Goal: Task Accomplishment & Management: Complete application form

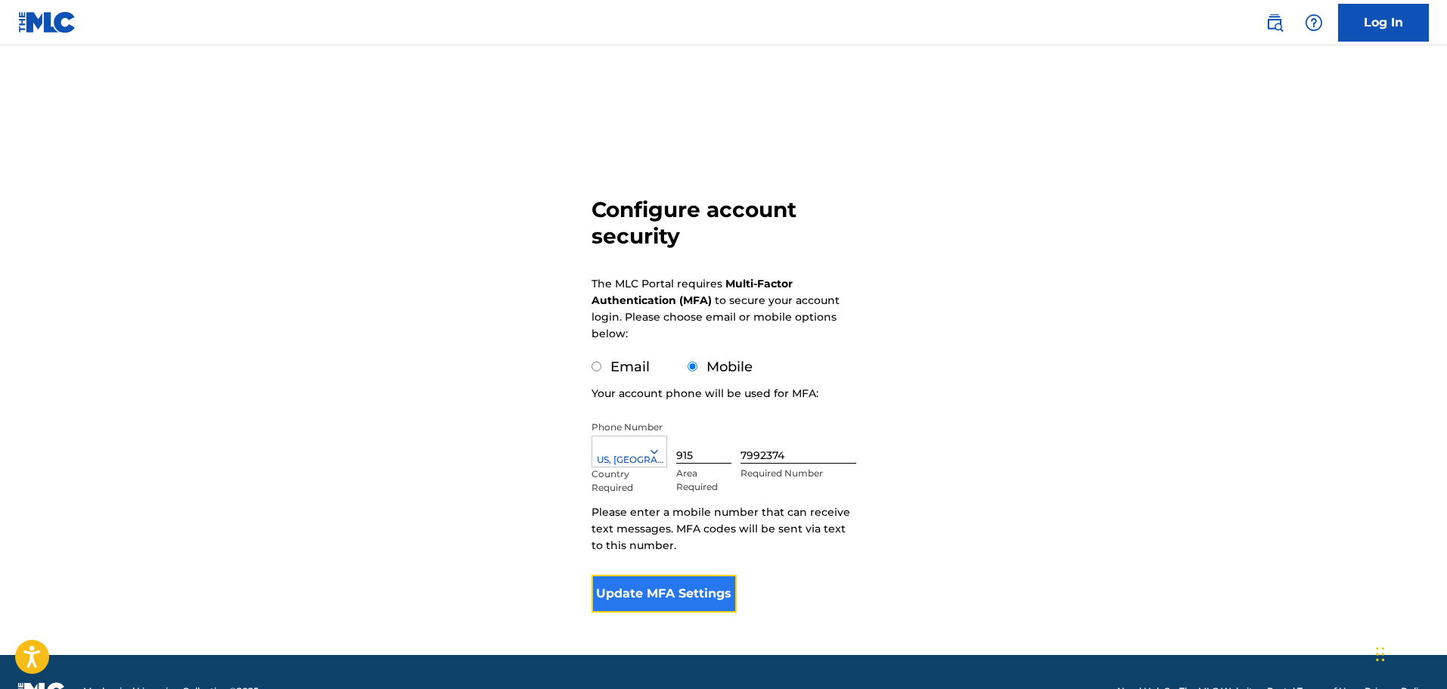
click at [669, 601] on button "Update MFA Settings" at bounding box center [665, 594] width 146 height 38
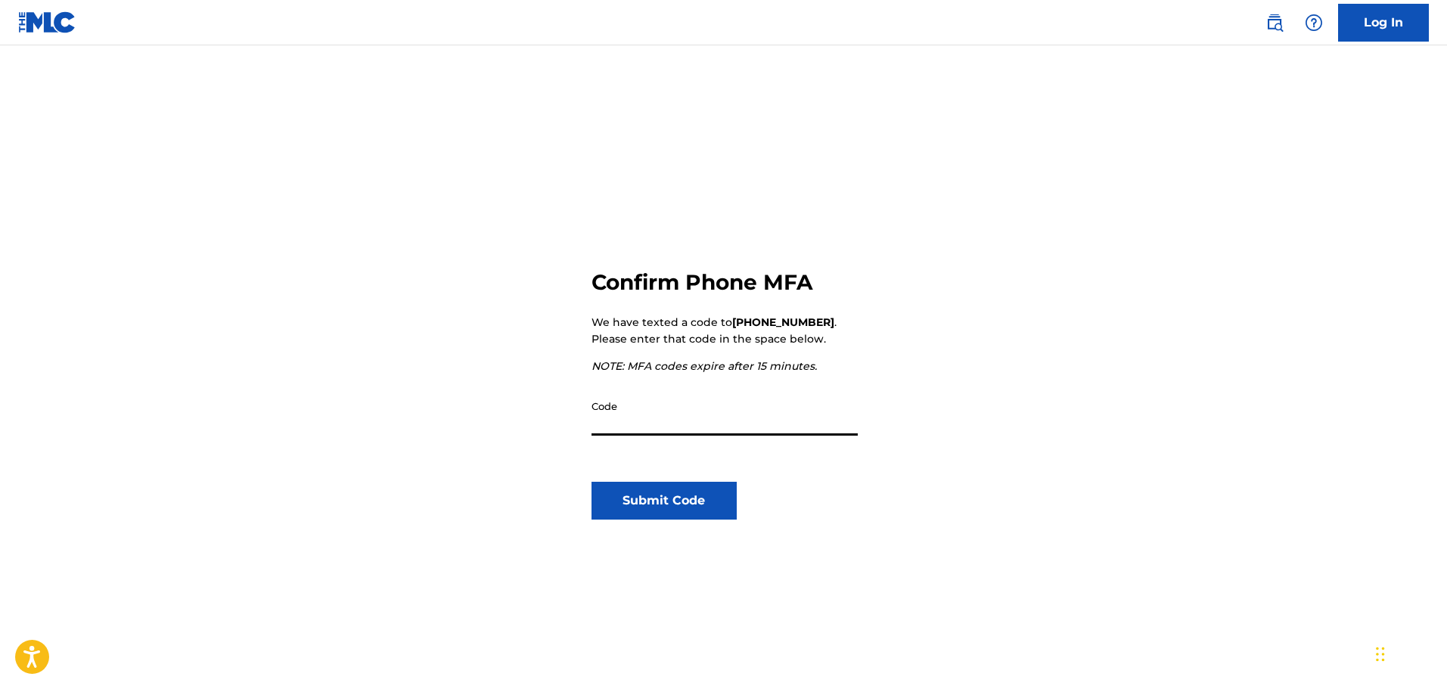
click at [640, 427] on input "Code" at bounding box center [725, 414] width 266 height 43
type input "712104"
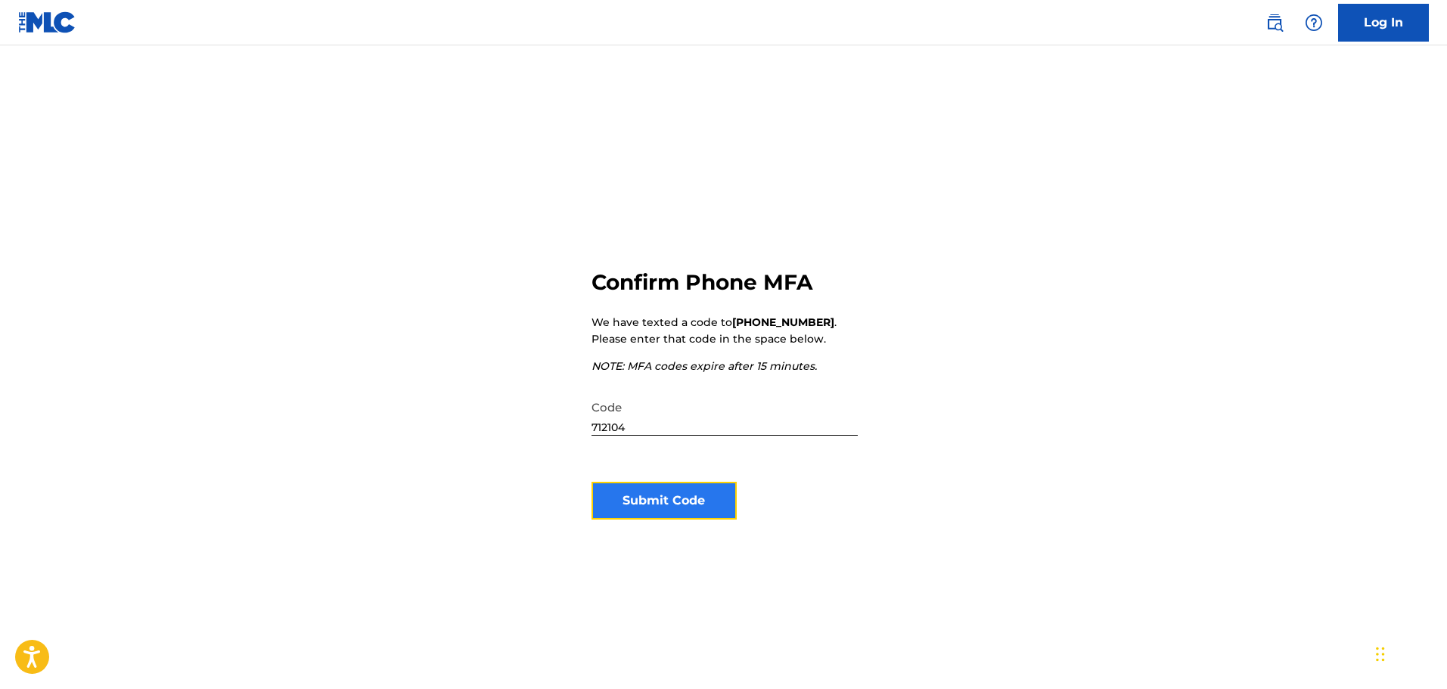
click at [669, 508] on button "Submit Code" at bounding box center [665, 501] width 146 height 38
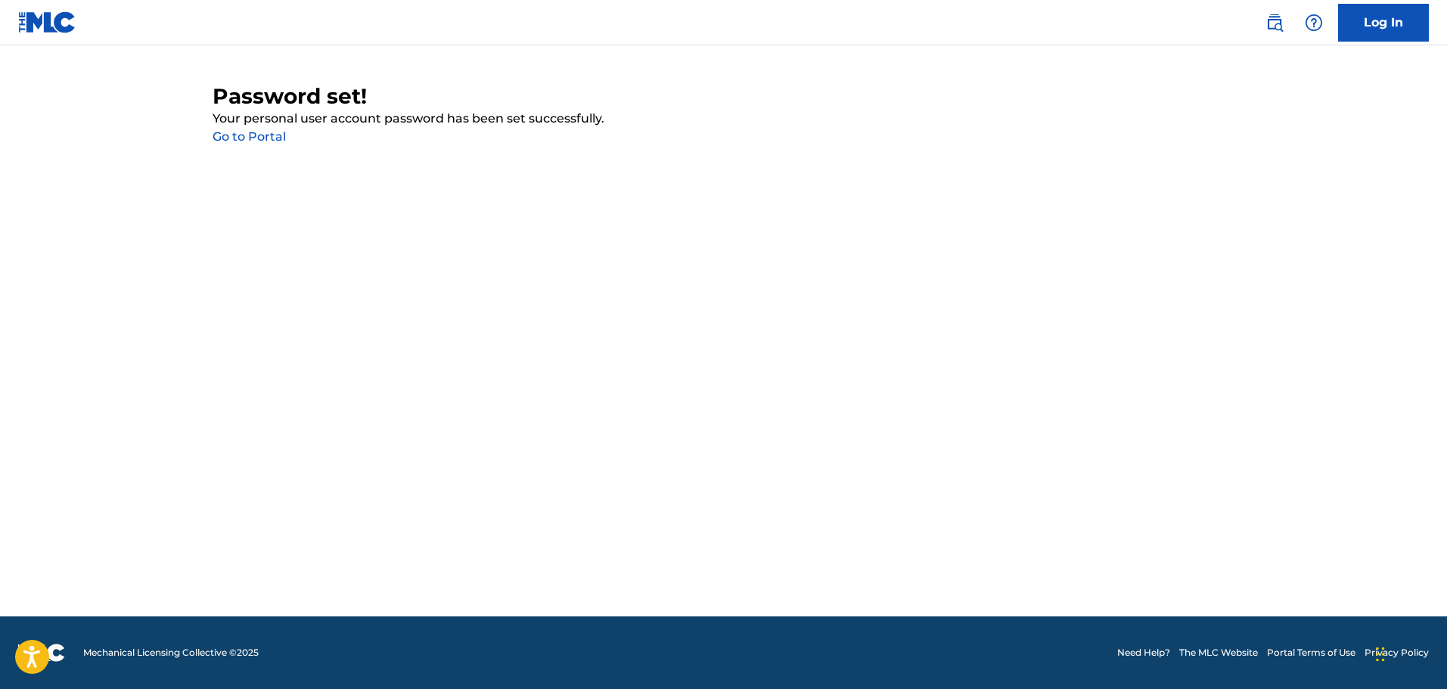
click at [253, 135] on link "Go to Portal" at bounding box center [249, 136] width 73 height 14
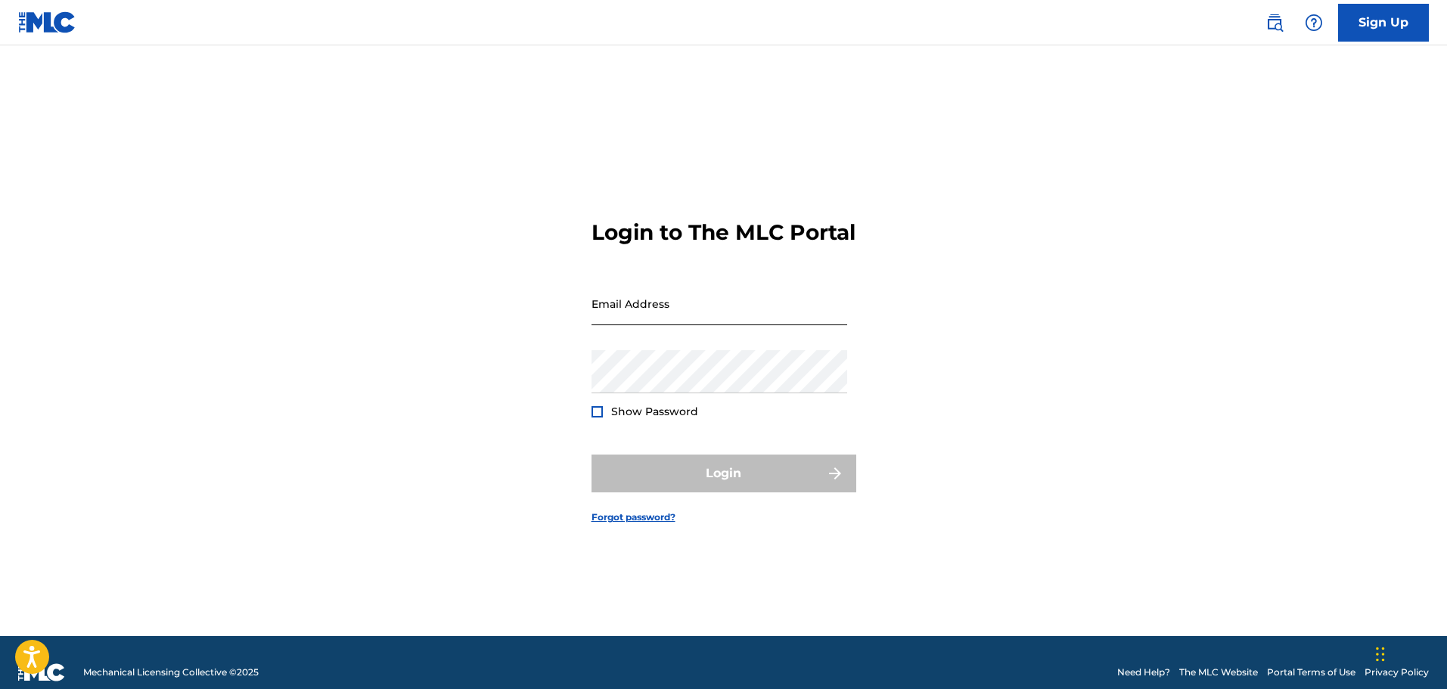
click at [739, 312] on input "Email Address" at bounding box center [720, 303] width 256 height 43
type input "[EMAIL_ADDRESS][DOMAIN_NAME]"
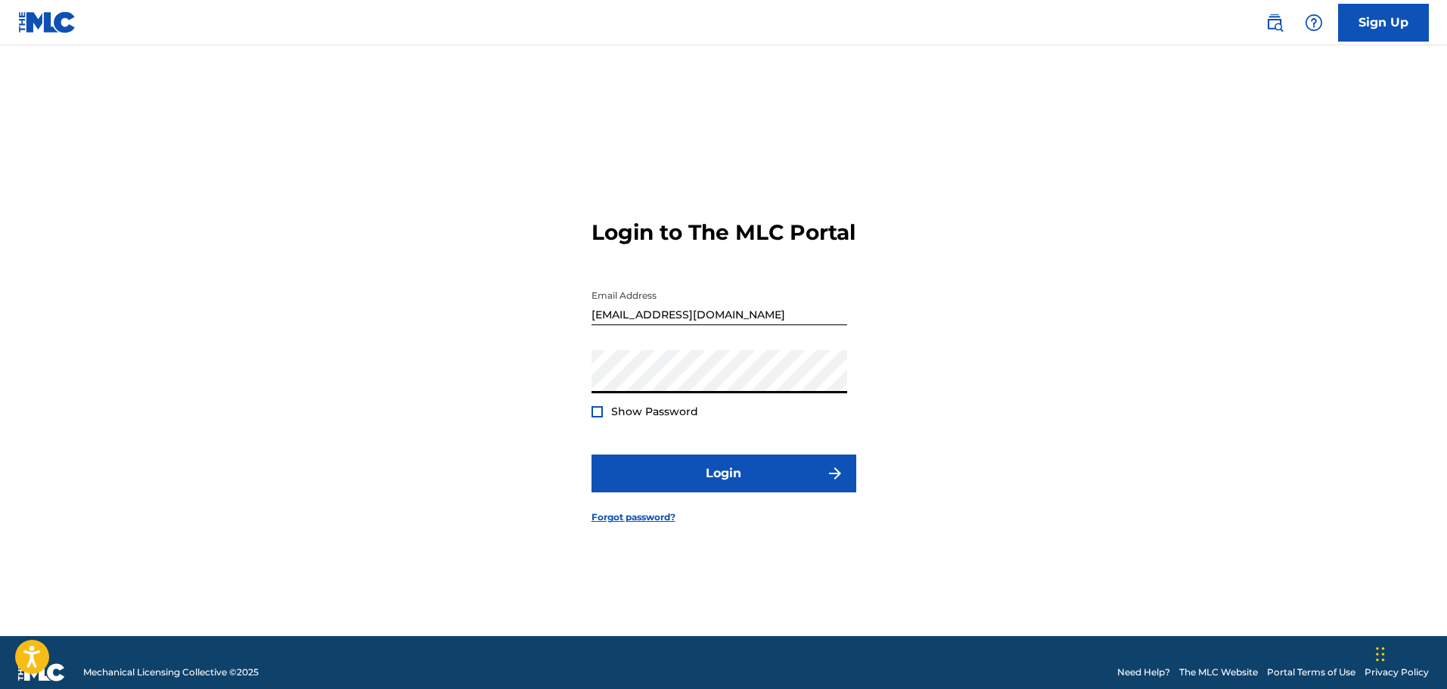
click at [596, 406] on div at bounding box center [597, 411] width 11 height 11
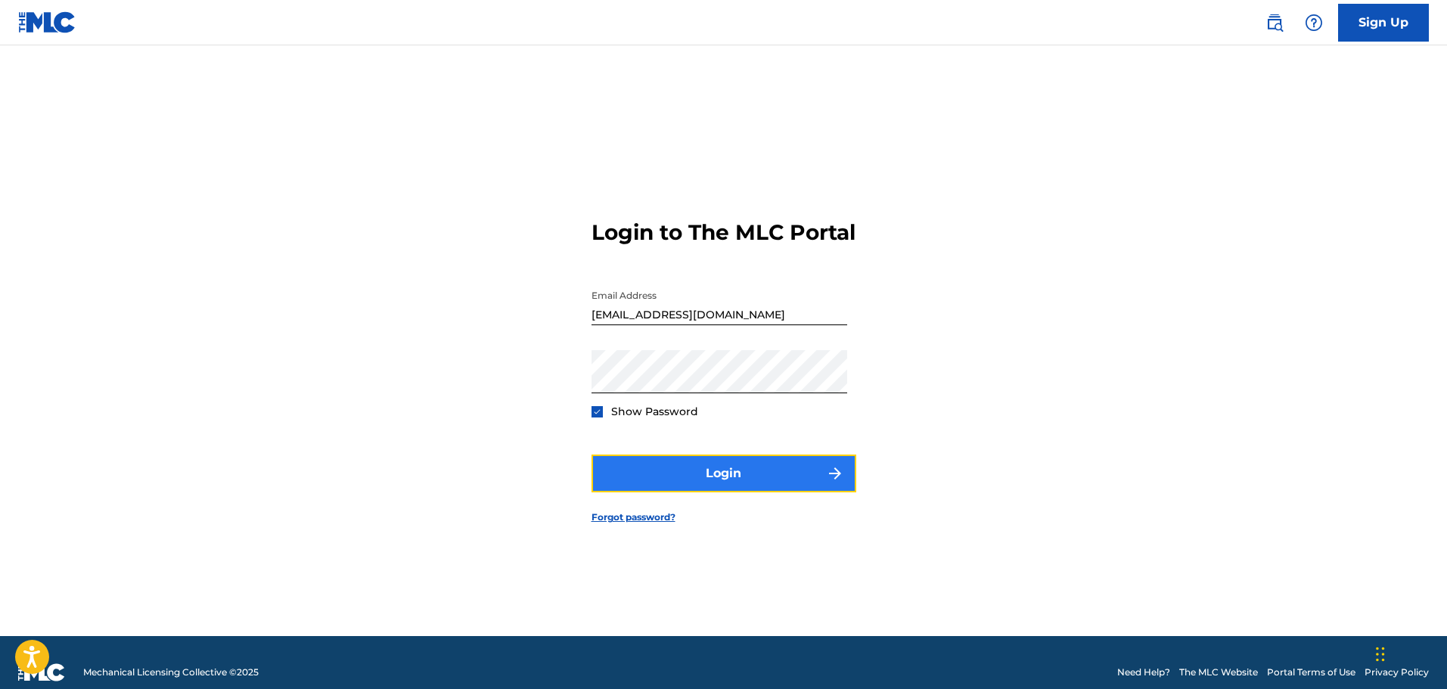
click at [735, 479] on button "Login" at bounding box center [724, 474] width 265 height 38
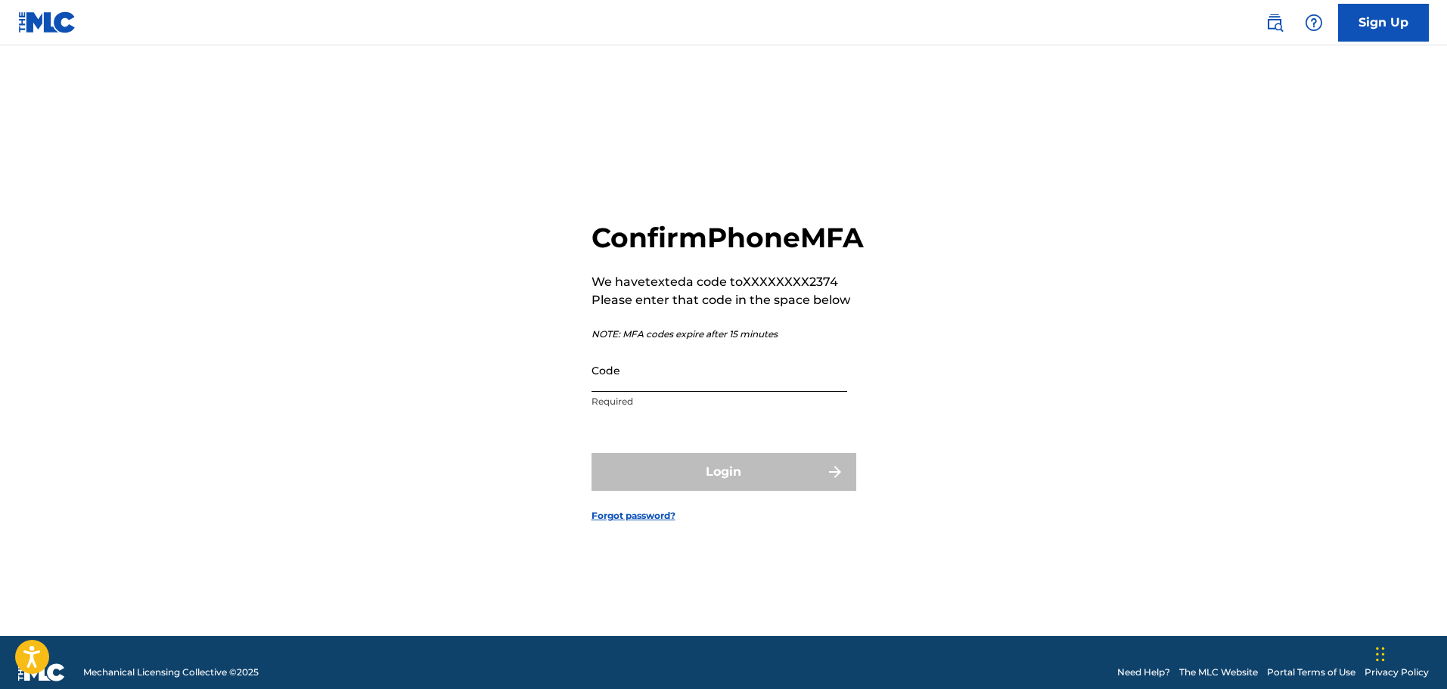
click at [682, 381] on input "Code" at bounding box center [720, 370] width 256 height 43
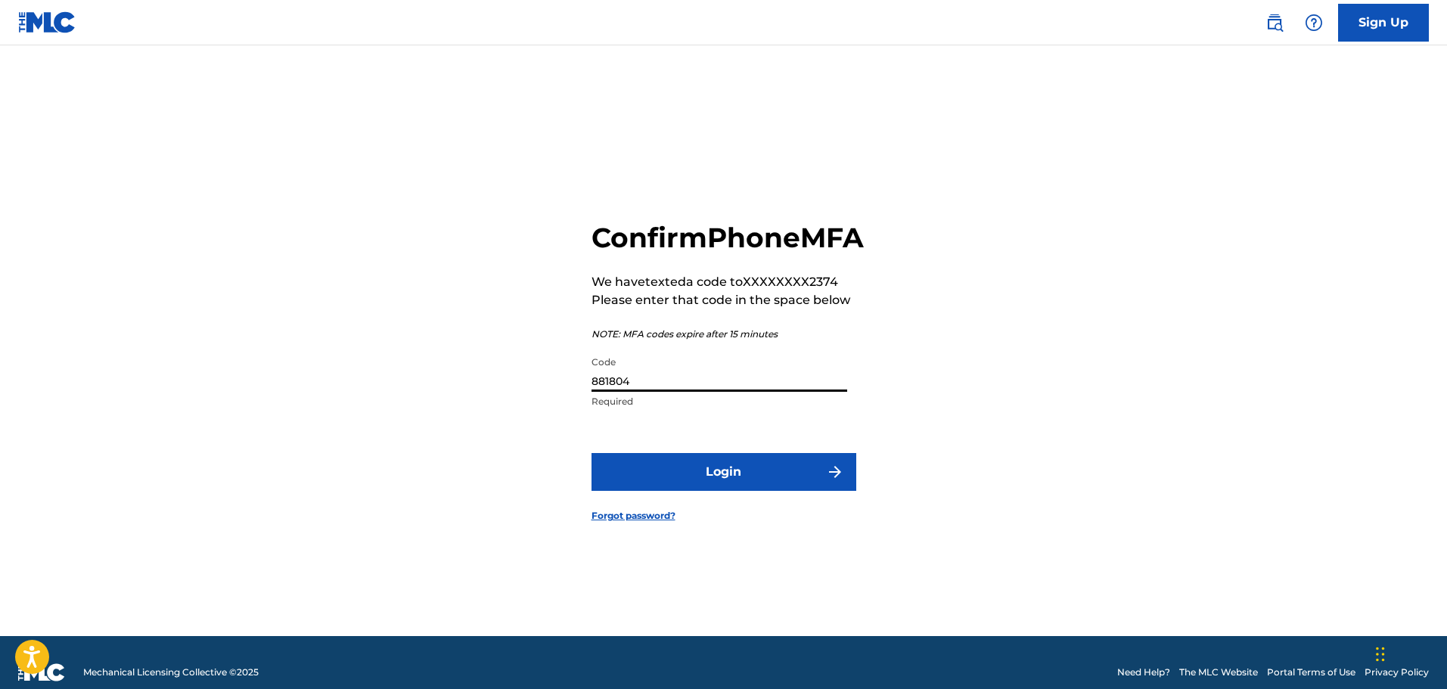
type input "881804"
click at [592, 453] on button "Login" at bounding box center [724, 472] width 265 height 38
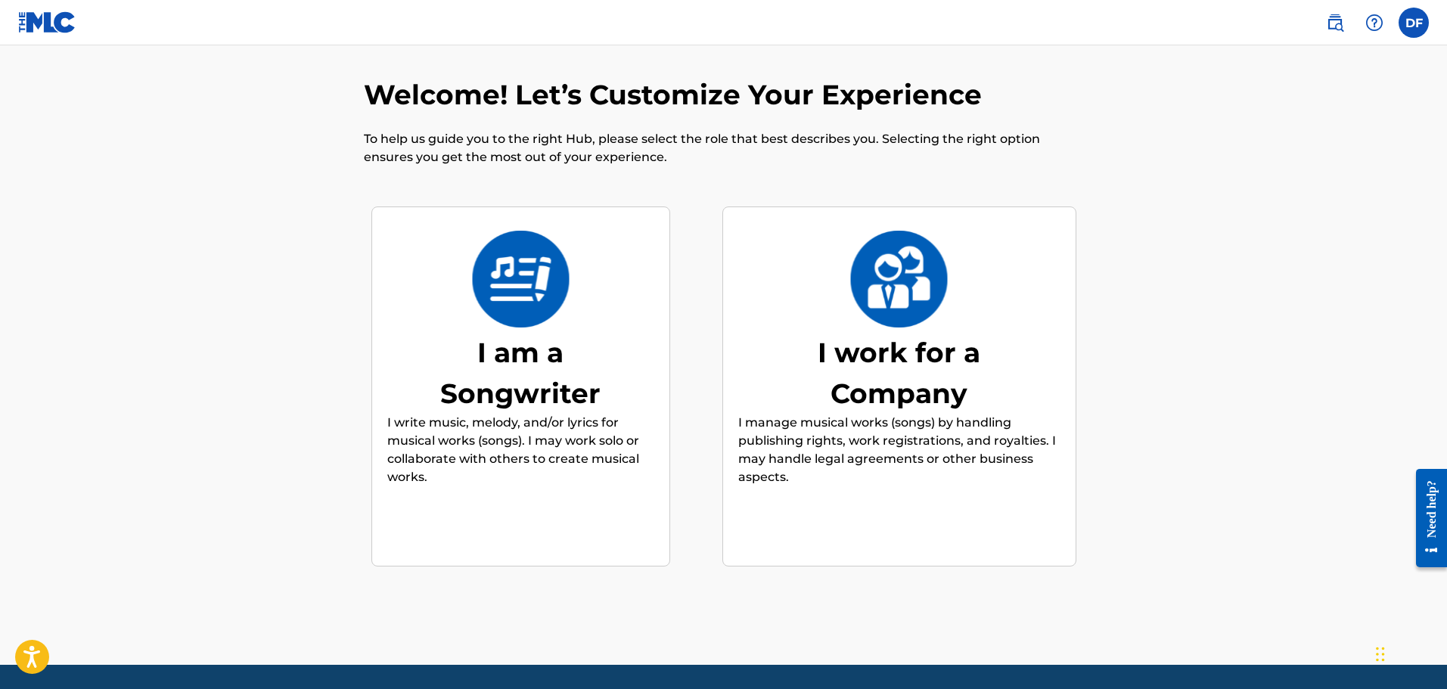
click at [462, 325] on div "I am a Songwriter I write music, melody, and/or lyrics for musical works (songs…" at bounding box center [520, 386] width 267 height 291
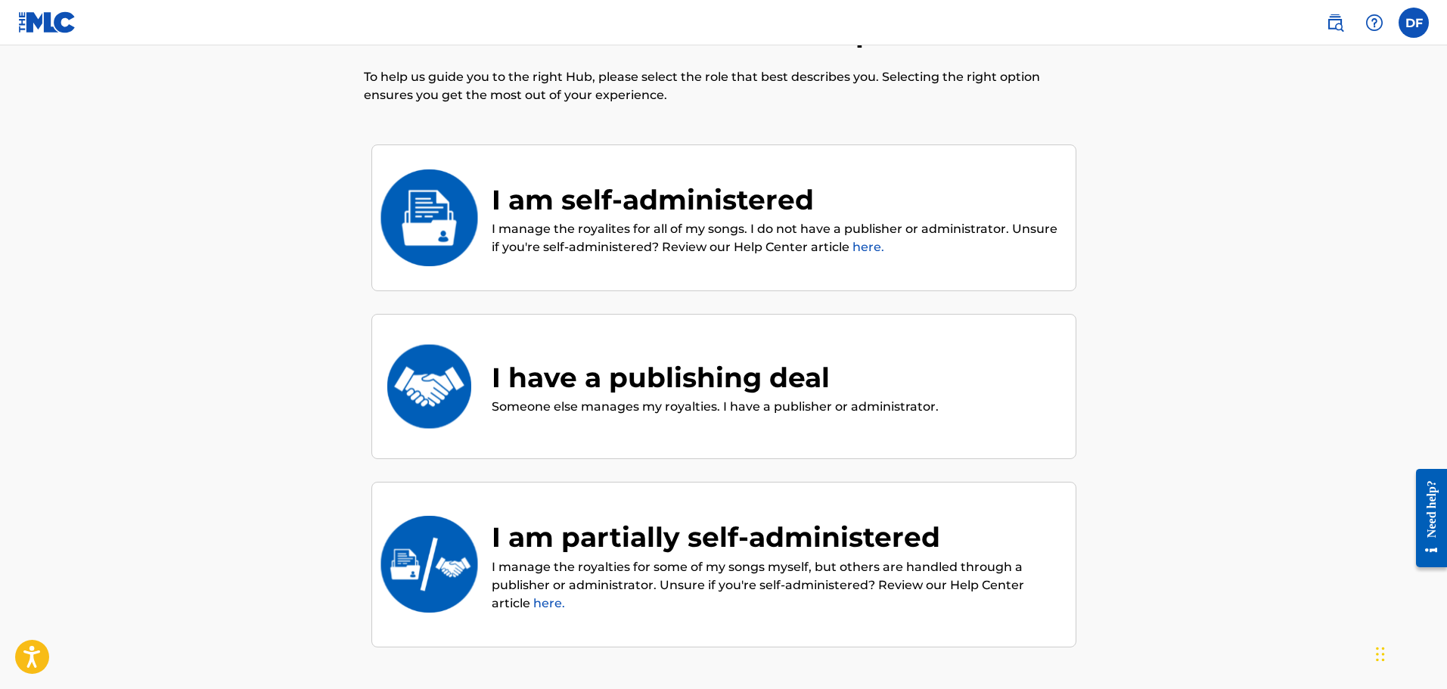
click at [685, 223] on p "I manage the royalites for all of my songs. I do not have a publisher or admini…" at bounding box center [776, 238] width 569 height 36
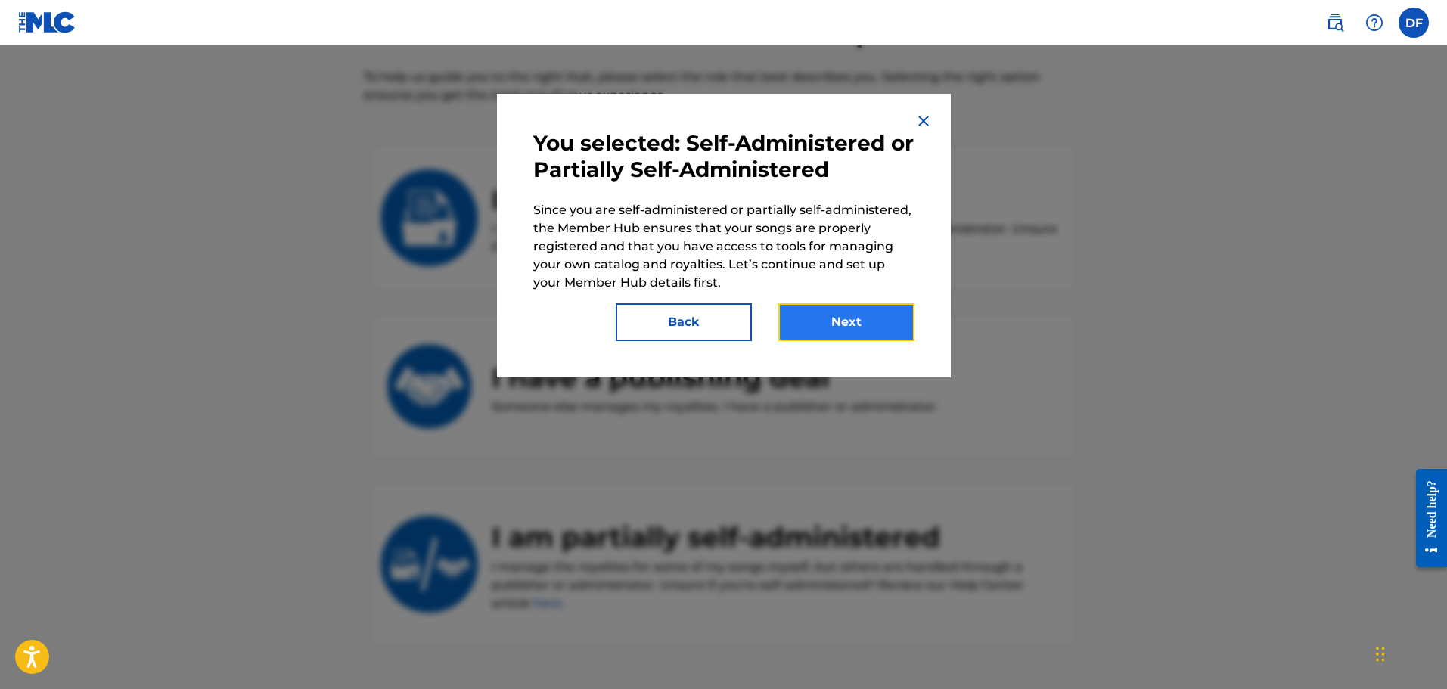
click at [854, 311] on button "Next" at bounding box center [846, 322] width 136 height 38
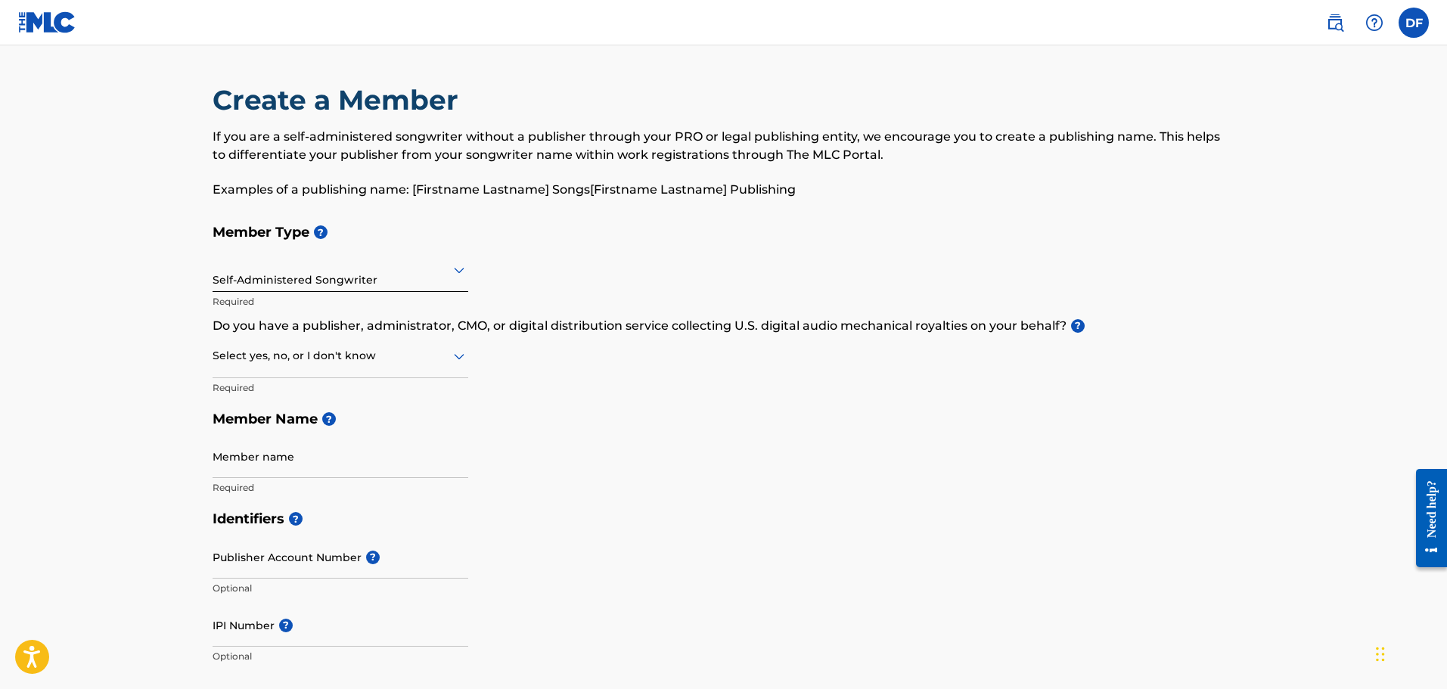
click at [417, 370] on div "Select yes, no, or I don't know" at bounding box center [341, 356] width 256 height 43
click at [333, 421] on div "No" at bounding box center [340, 429] width 254 height 34
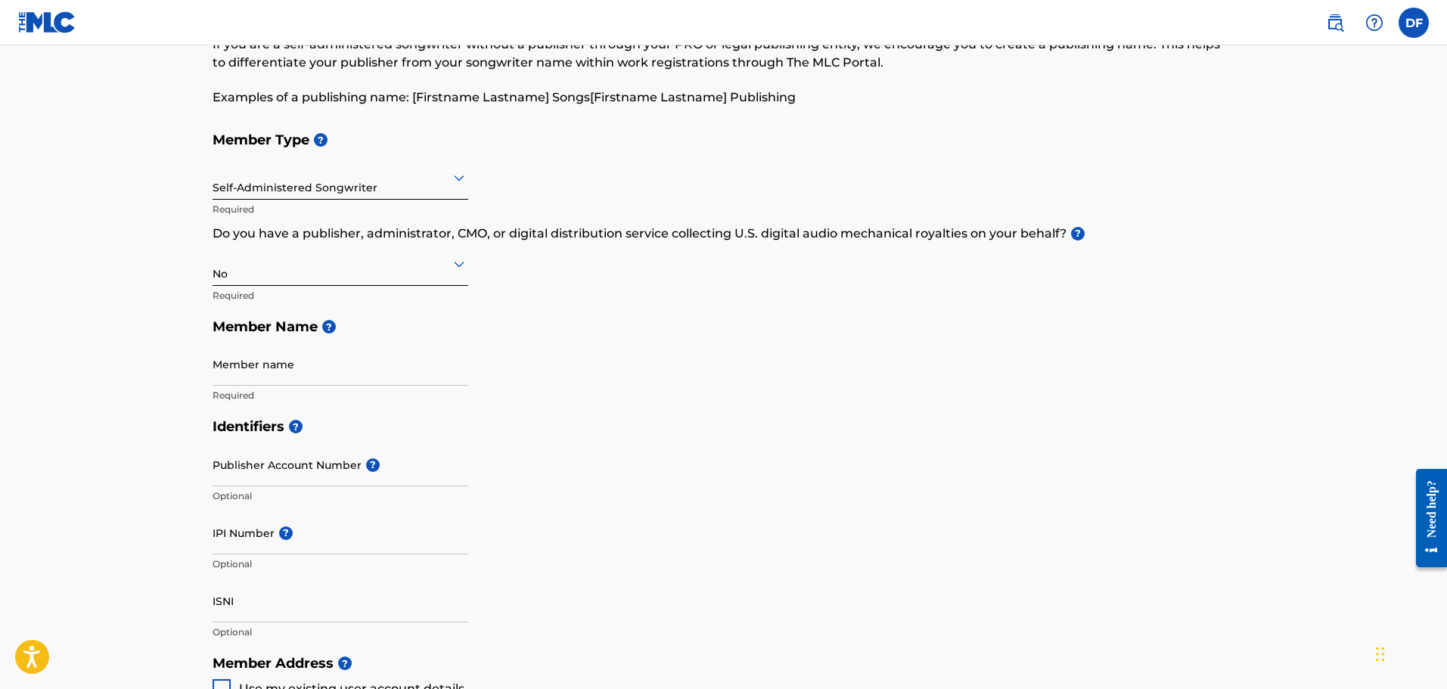
scroll to position [227, 0]
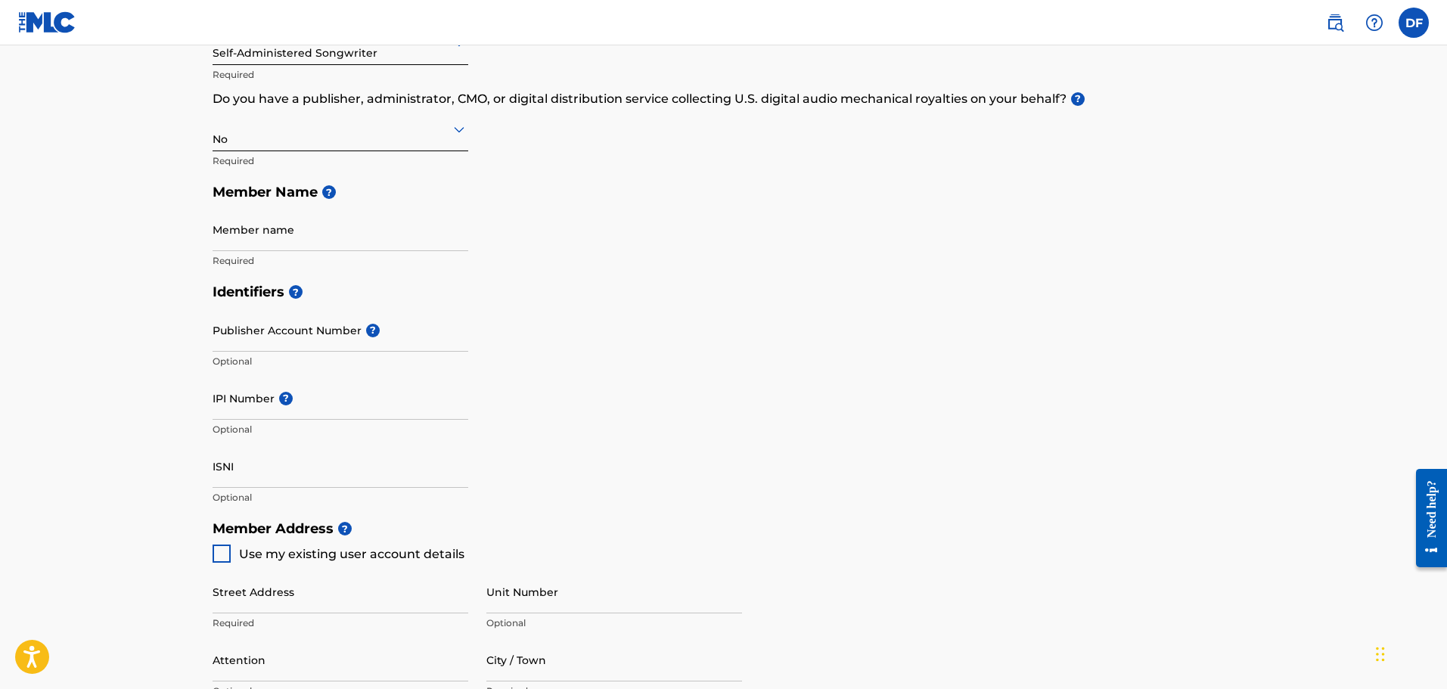
click at [390, 135] on div at bounding box center [341, 129] width 256 height 19
click at [276, 156] on div "Yes" at bounding box center [340, 168] width 254 height 34
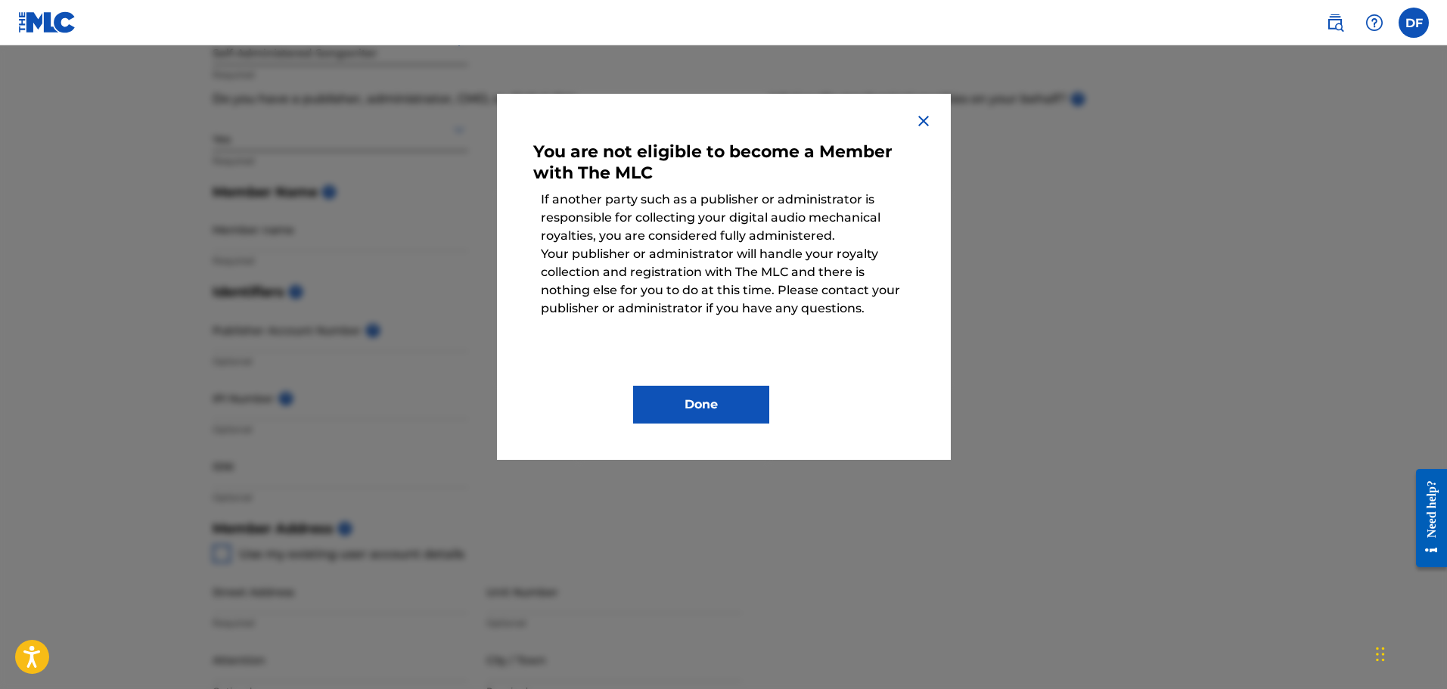
click at [926, 119] on img at bounding box center [924, 121] width 18 height 18
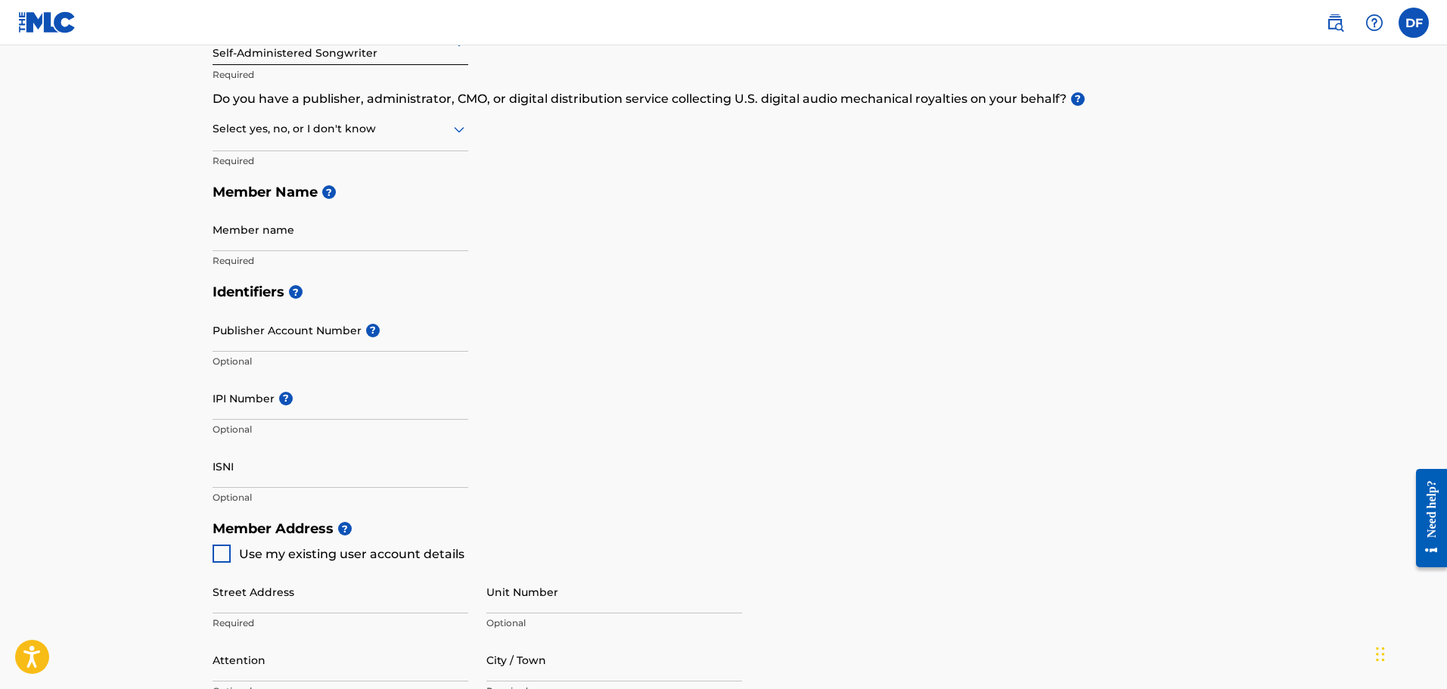
click at [247, 135] on div at bounding box center [341, 129] width 256 height 19
click at [259, 202] on div "No" at bounding box center [340, 202] width 254 height 34
click at [284, 232] on input "Member name" at bounding box center [341, 229] width 256 height 43
type input "[PERSON_NAME]"
type input "[STREET_ADDRESS]"
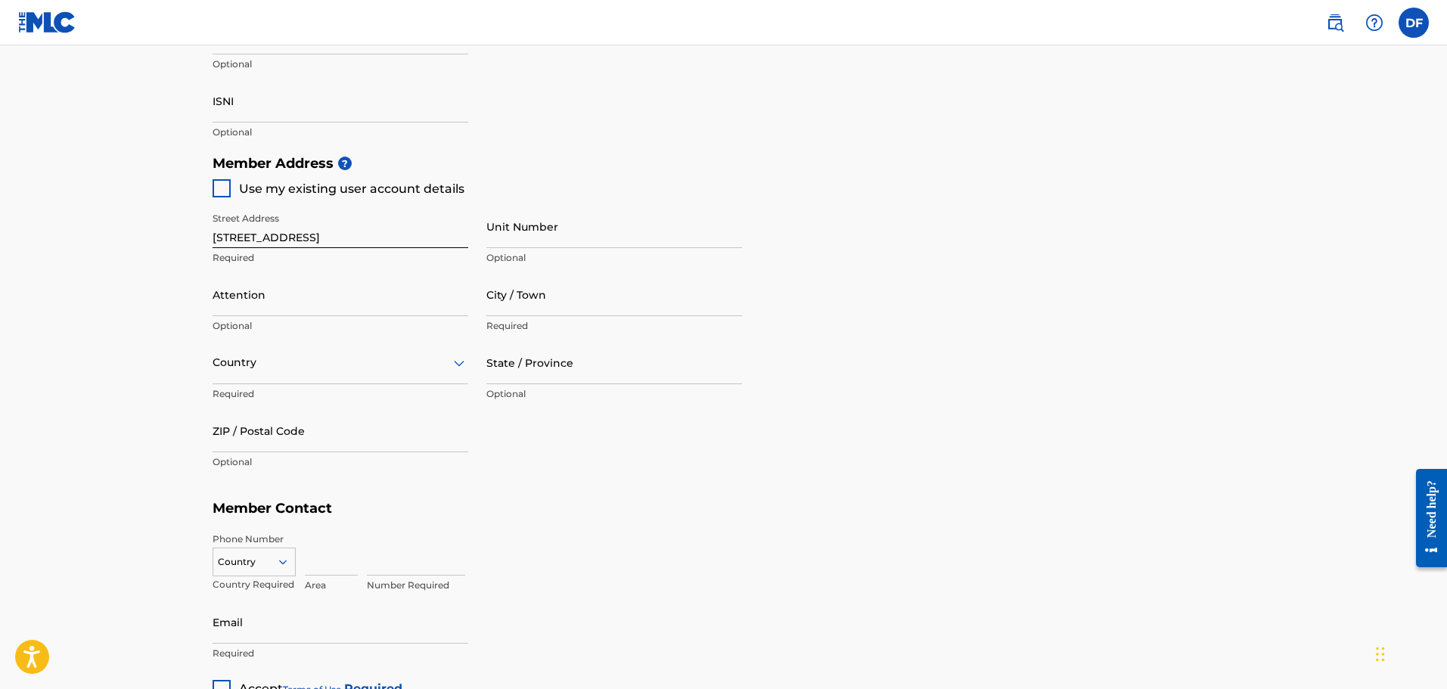
scroll to position [605, 0]
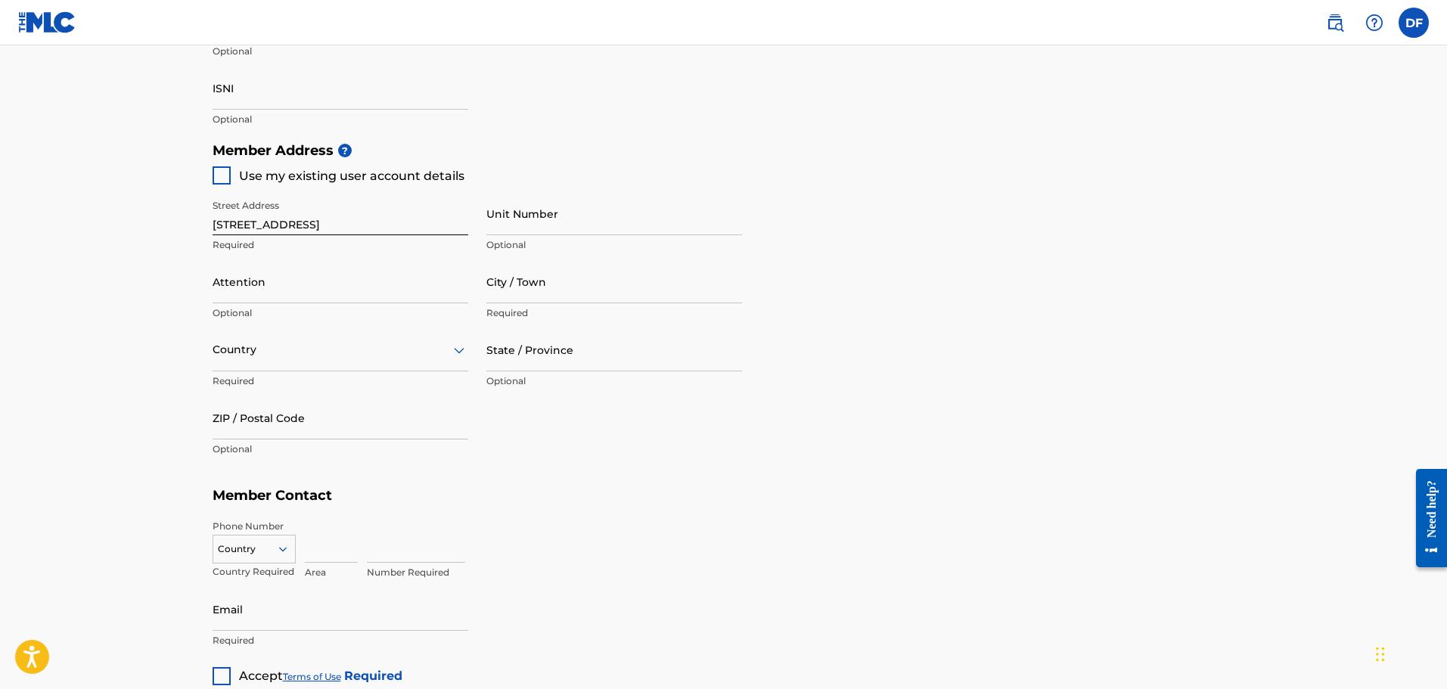
click at [220, 178] on div at bounding box center [222, 175] width 18 height 18
type input "[GEOGRAPHIC_DATA]"
type input "87102"
type input "915"
type input "7992374"
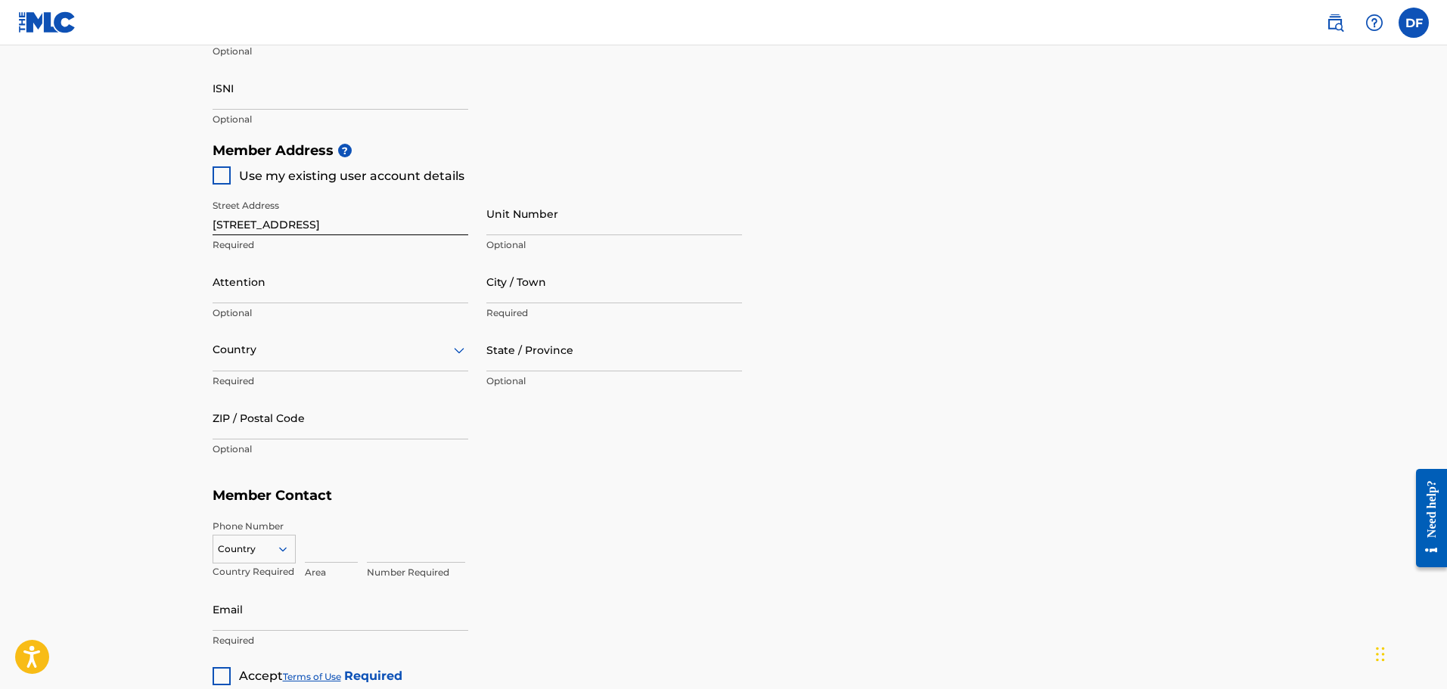
type input "[EMAIL_ADDRESS][DOMAIN_NAME]"
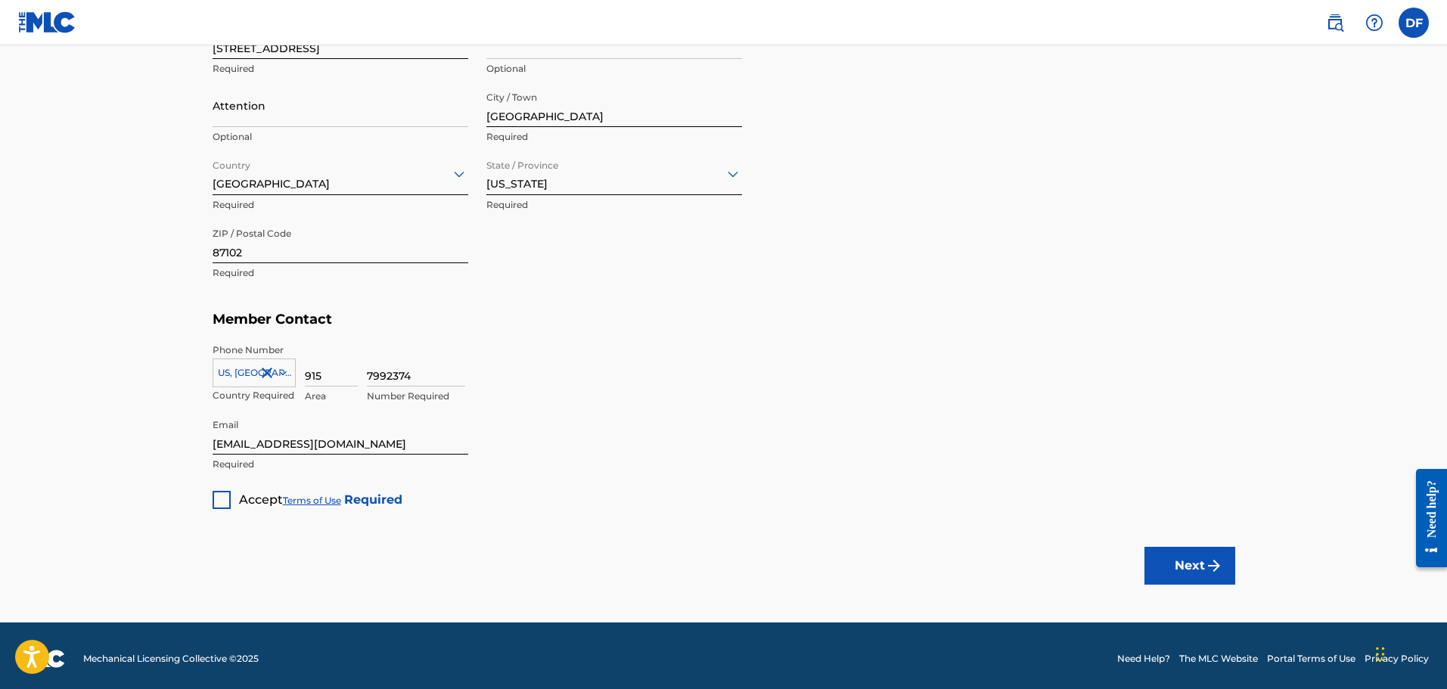
scroll to position [788, 0]
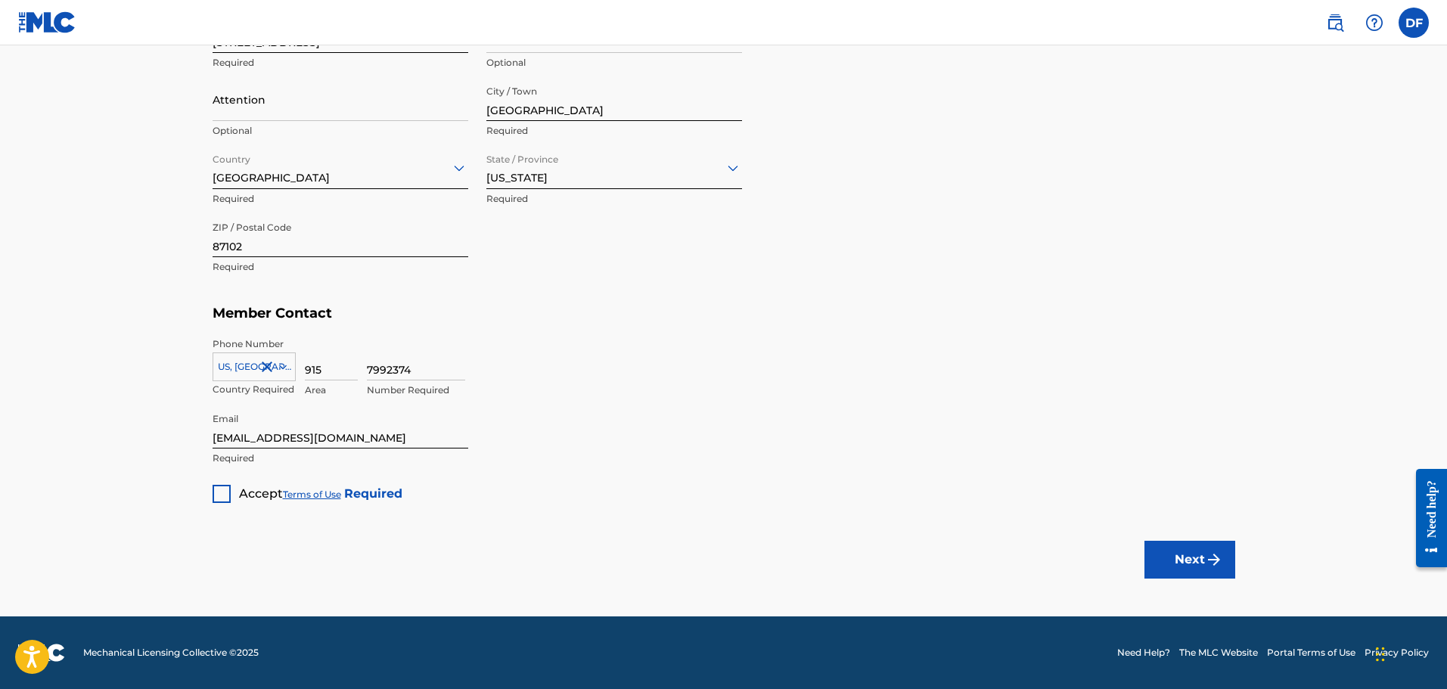
click at [222, 496] on div at bounding box center [222, 494] width 18 height 18
click at [1179, 558] on button "Next" at bounding box center [1190, 560] width 91 height 38
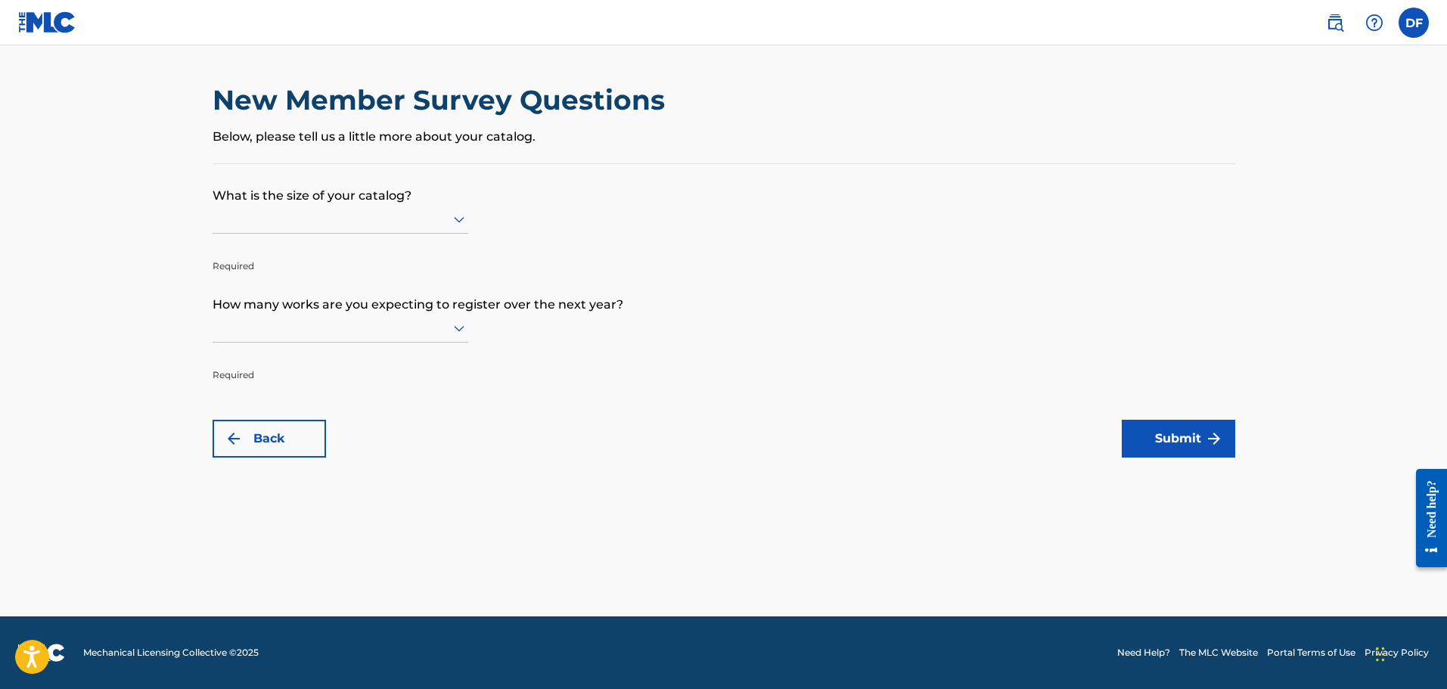
click at [312, 219] on div at bounding box center [341, 219] width 256 height 19
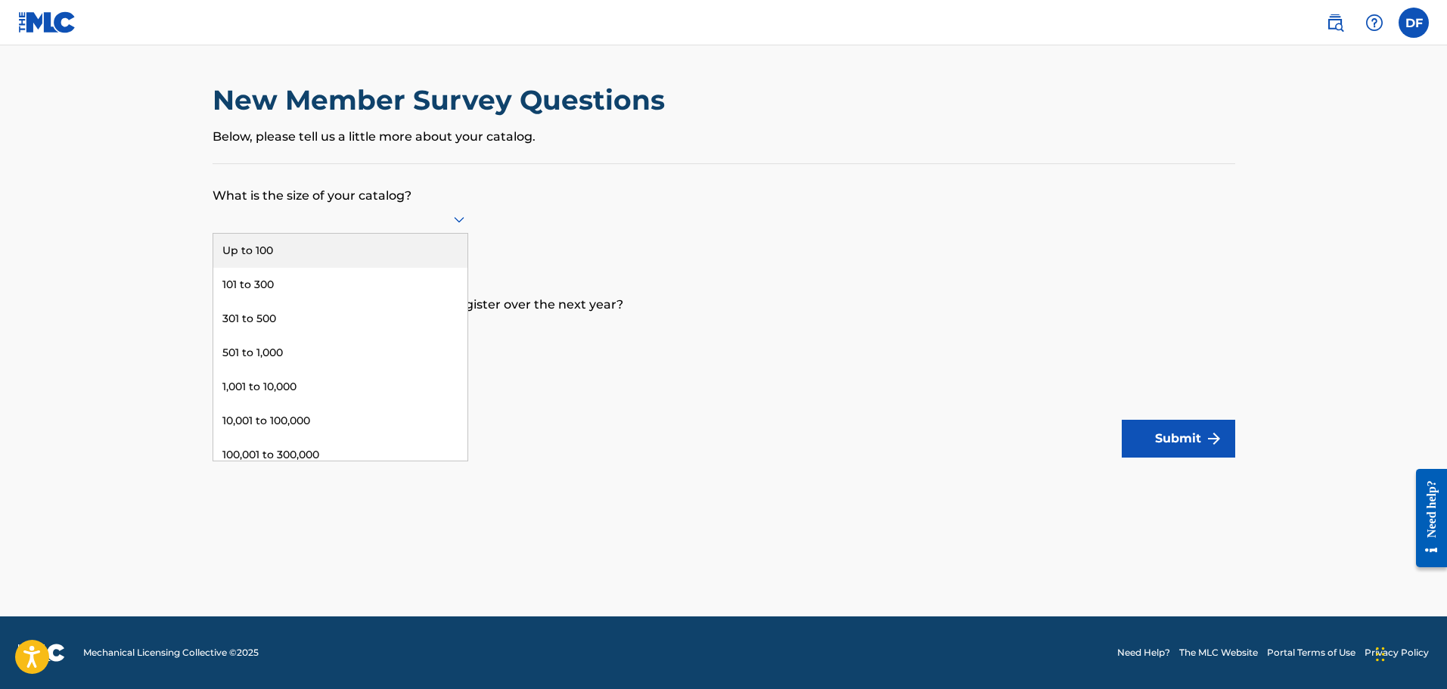
click at [259, 253] on div "Up to 100" at bounding box center [340, 251] width 254 height 34
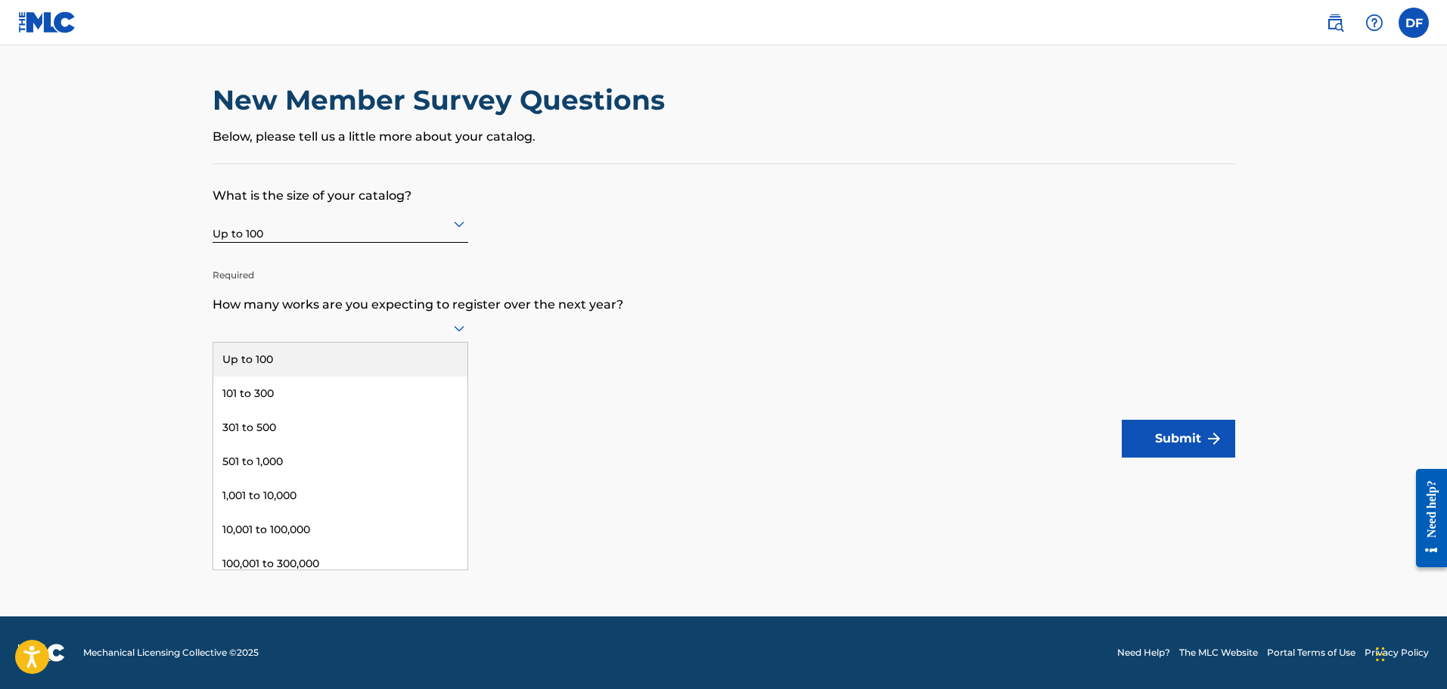
click at [374, 332] on div at bounding box center [341, 327] width 256 height 19
click at [316, 357] on div "Up to 100" at bounding box center [340, 360] width 254 height 34
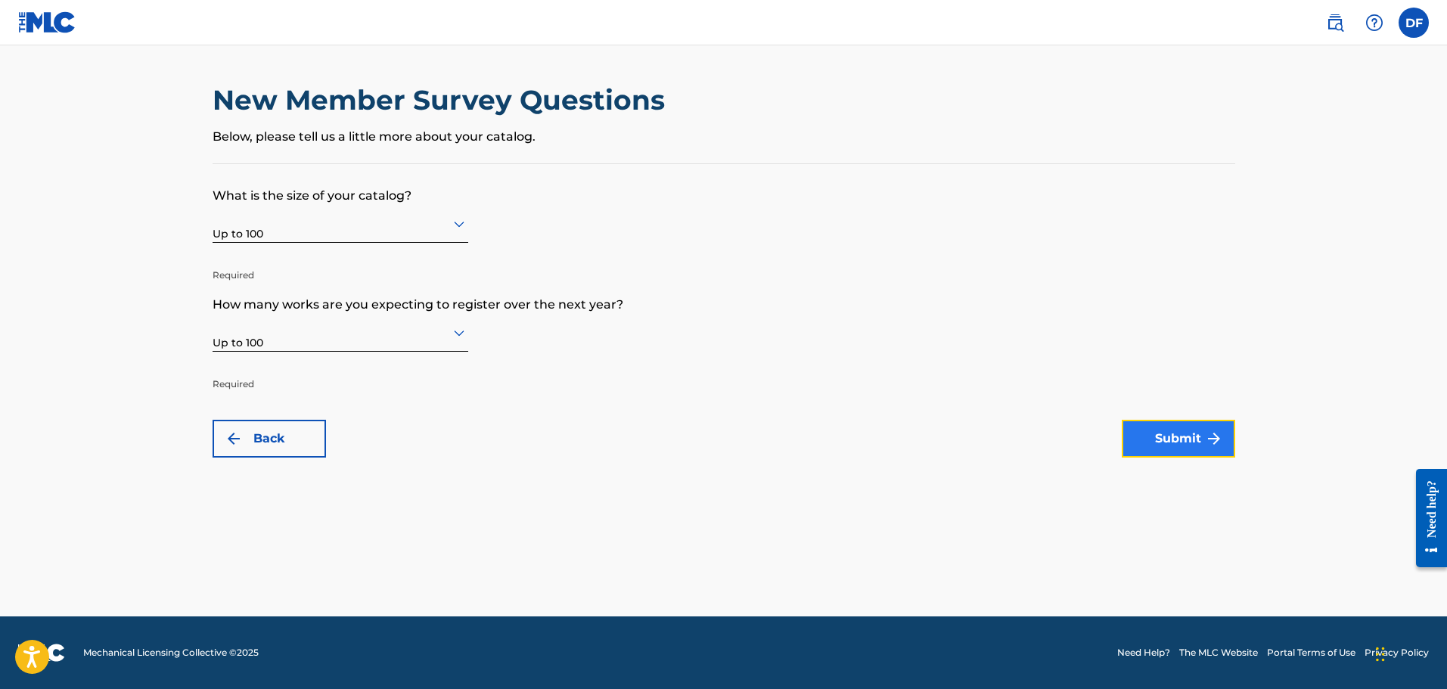
click at [1176, 438] on button "Submit" at bounding box center [1178, 439] width 113 height 38
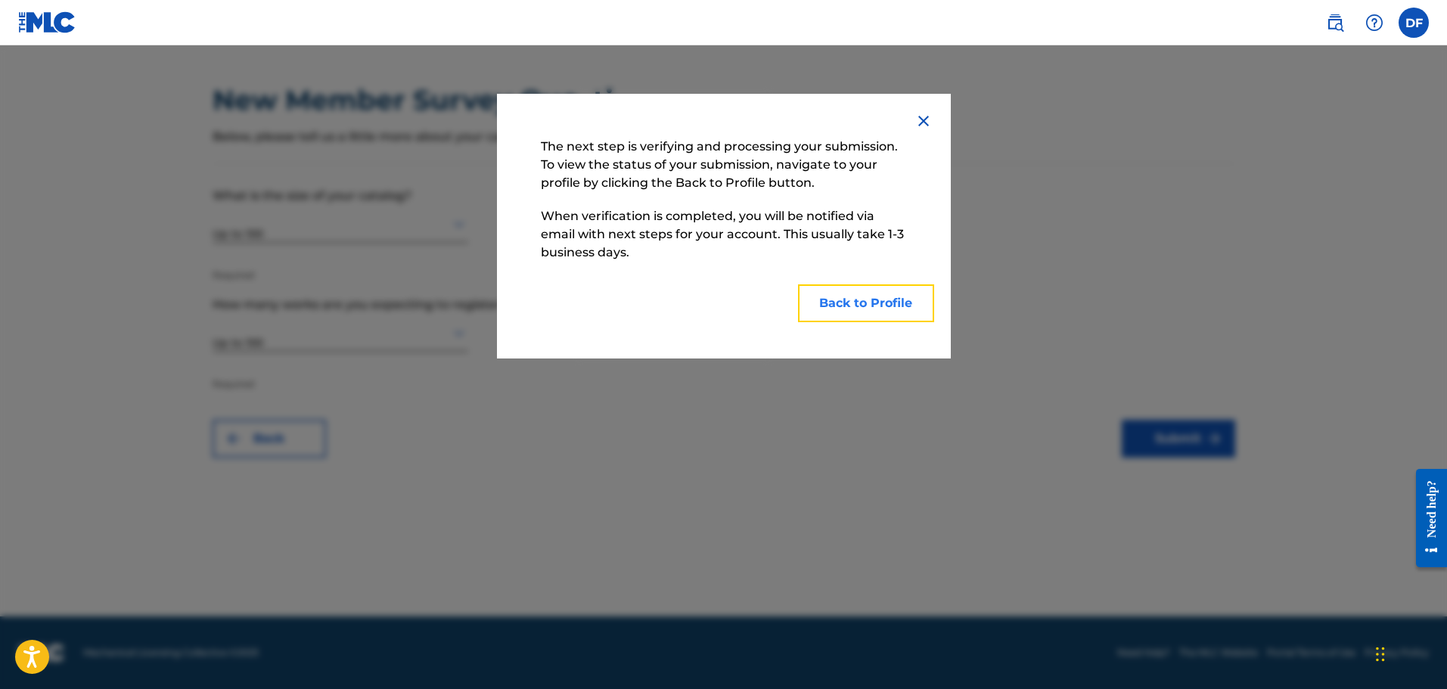
click at [858, 289] on button "Back to Profile" at bounding box center [866, 303] width 136 height 38
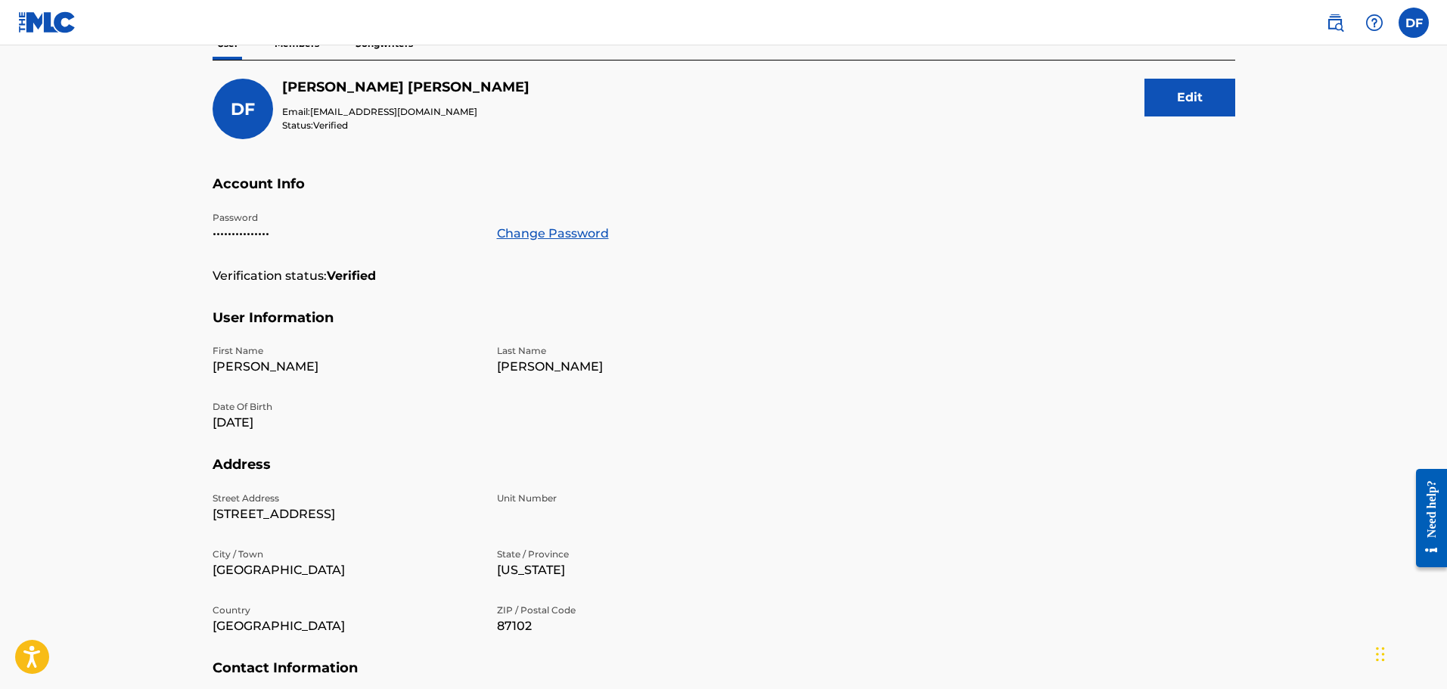
scroll to position [303, 0]
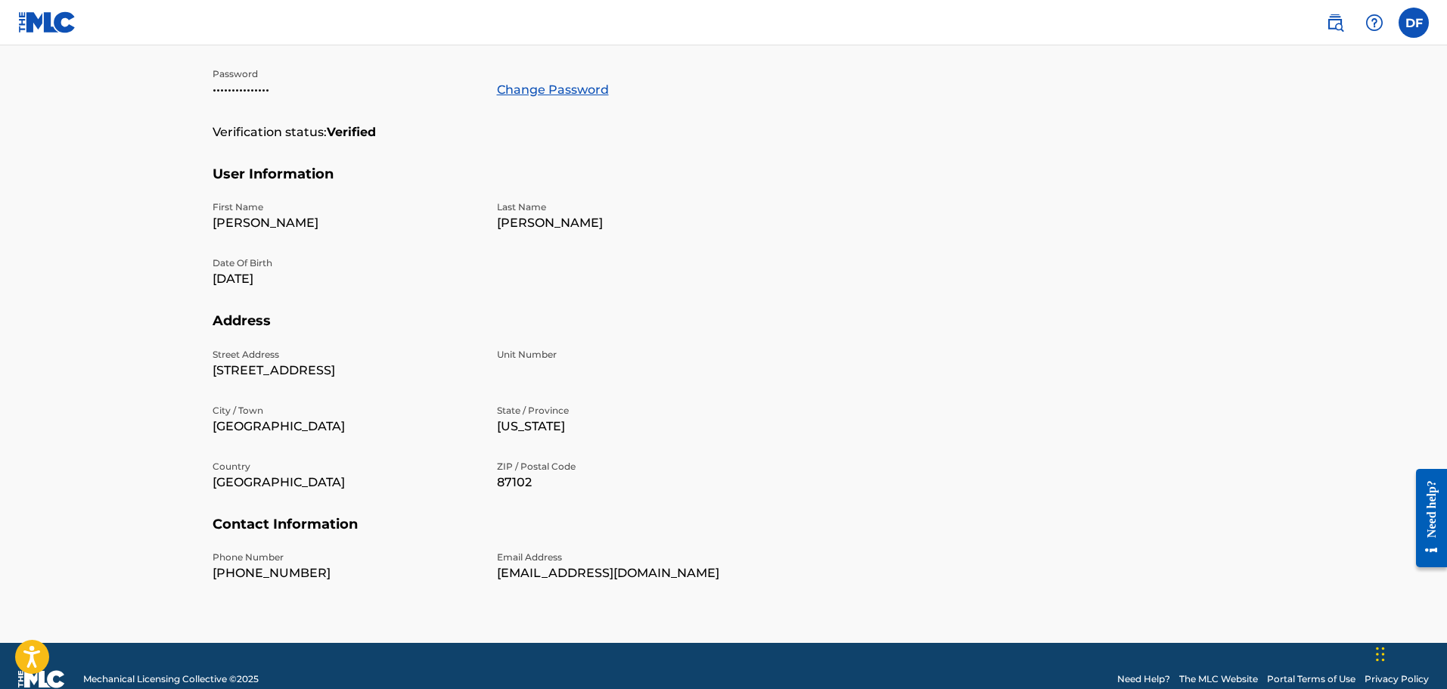
click at [22, 19] on img at bounding box center [47, 22] width 58 height 22
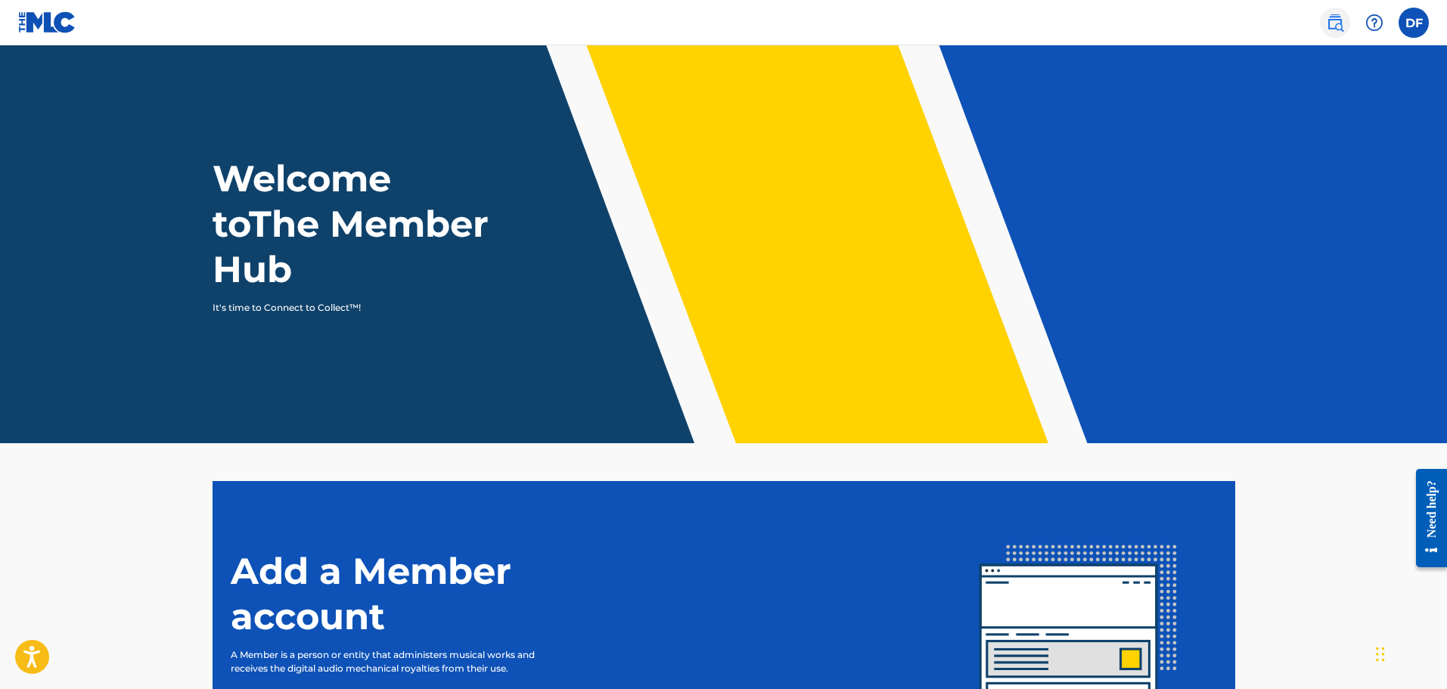
click at [1344, 22] on link at bounding box center [1335, 23] width 30 height 30
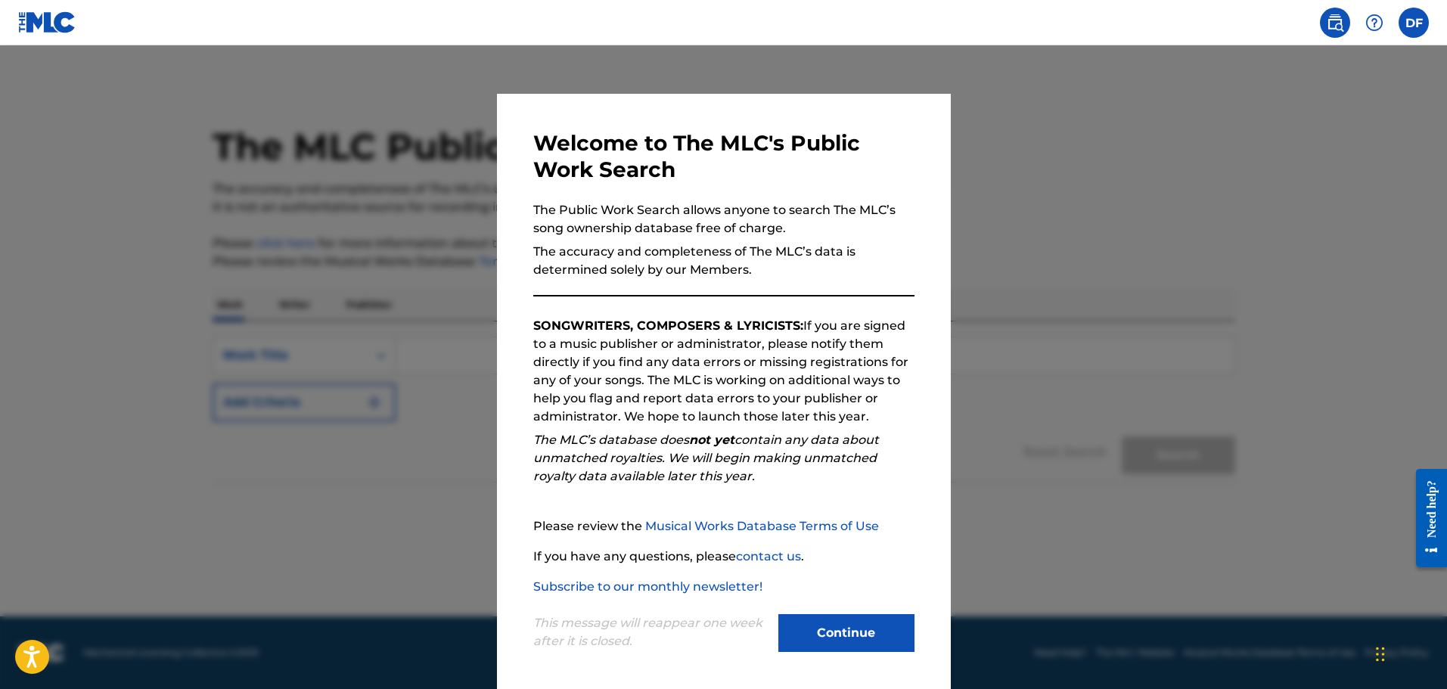
scroll to position [3, 0]
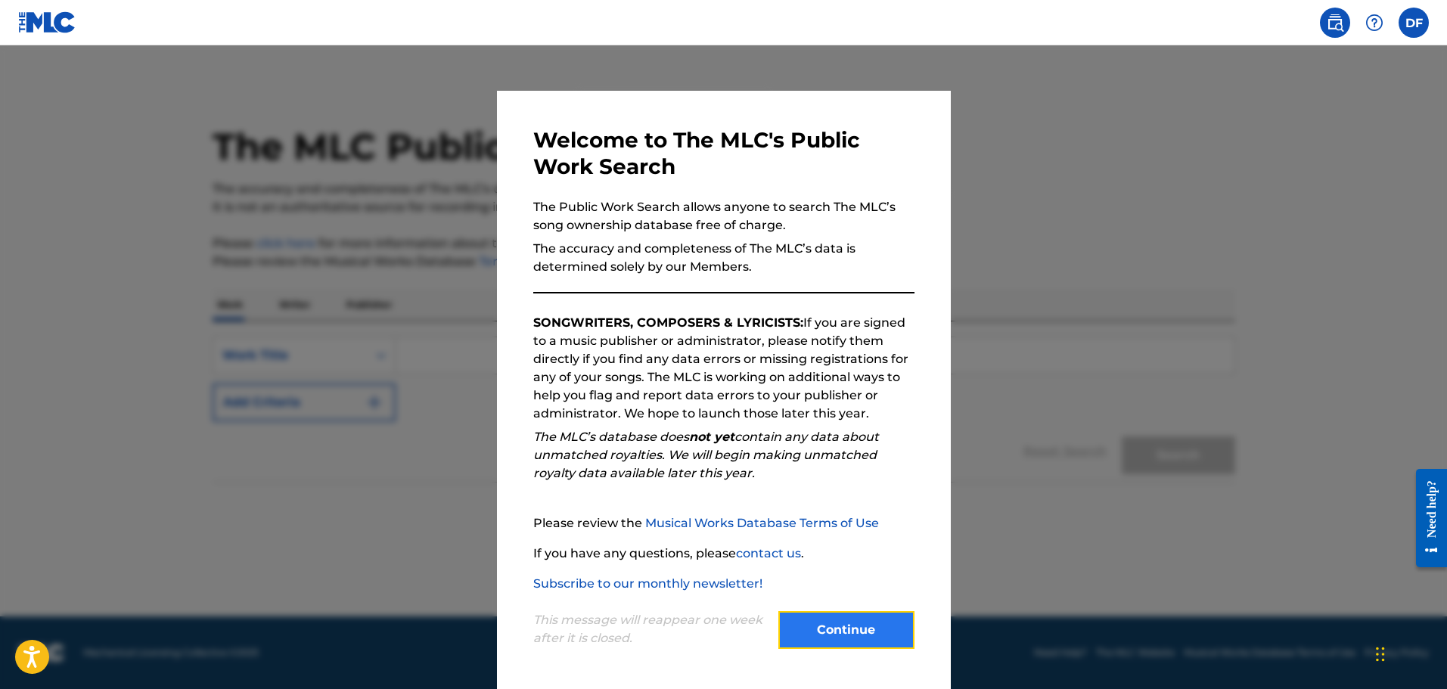
click at [833, 635] on button "Continue" at bounding box center [846, 630] width 136 height 38
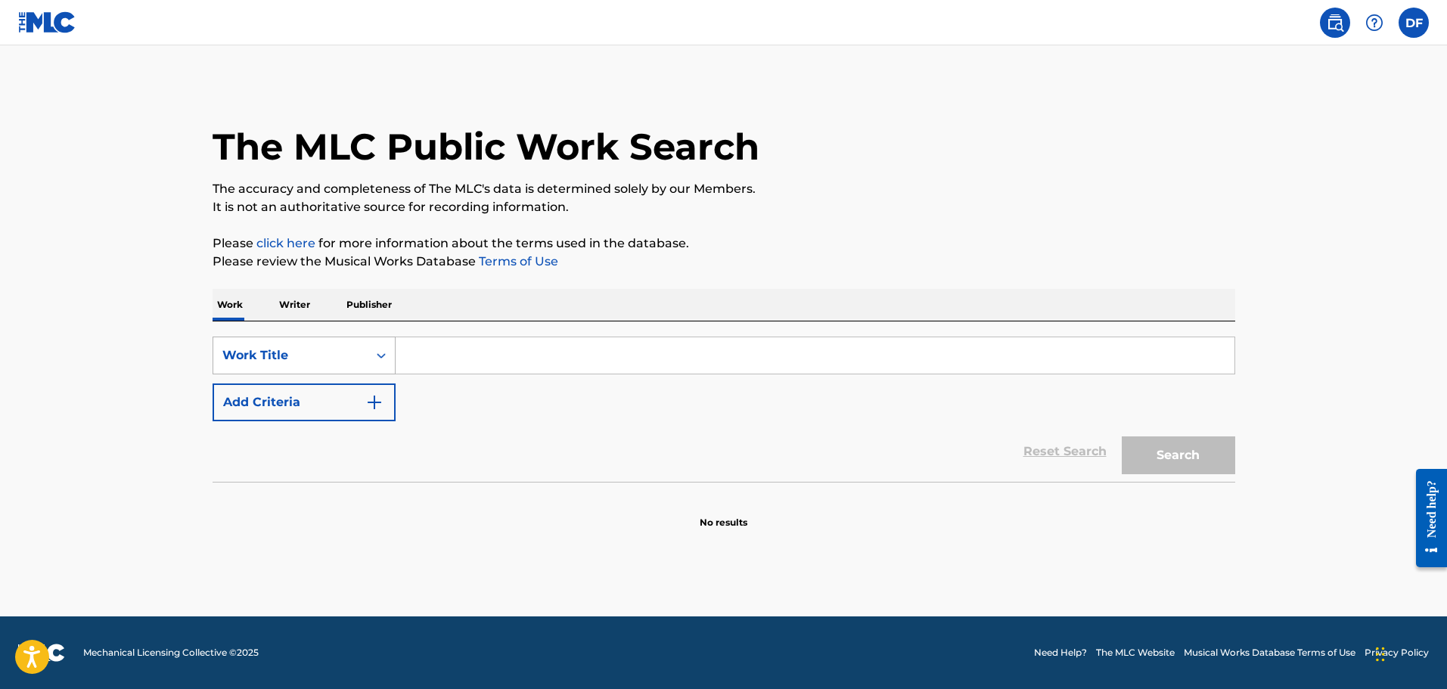
click at [343, 356] on div "Work Title" at bounding box center [290, 355] width 136 height 18
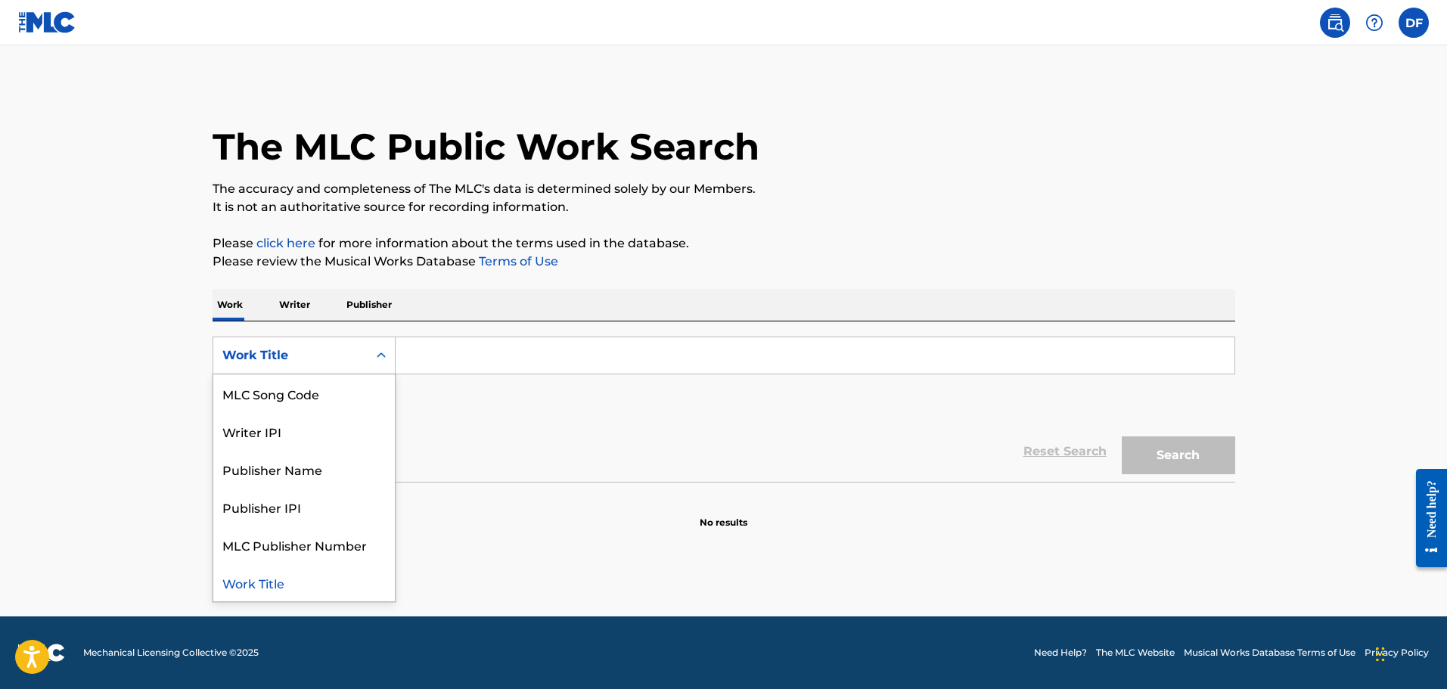
scroll to position [0, 0]
click at [281, 405] on div "Writer Name" at bounding box center [304, 393] width 182 height 38
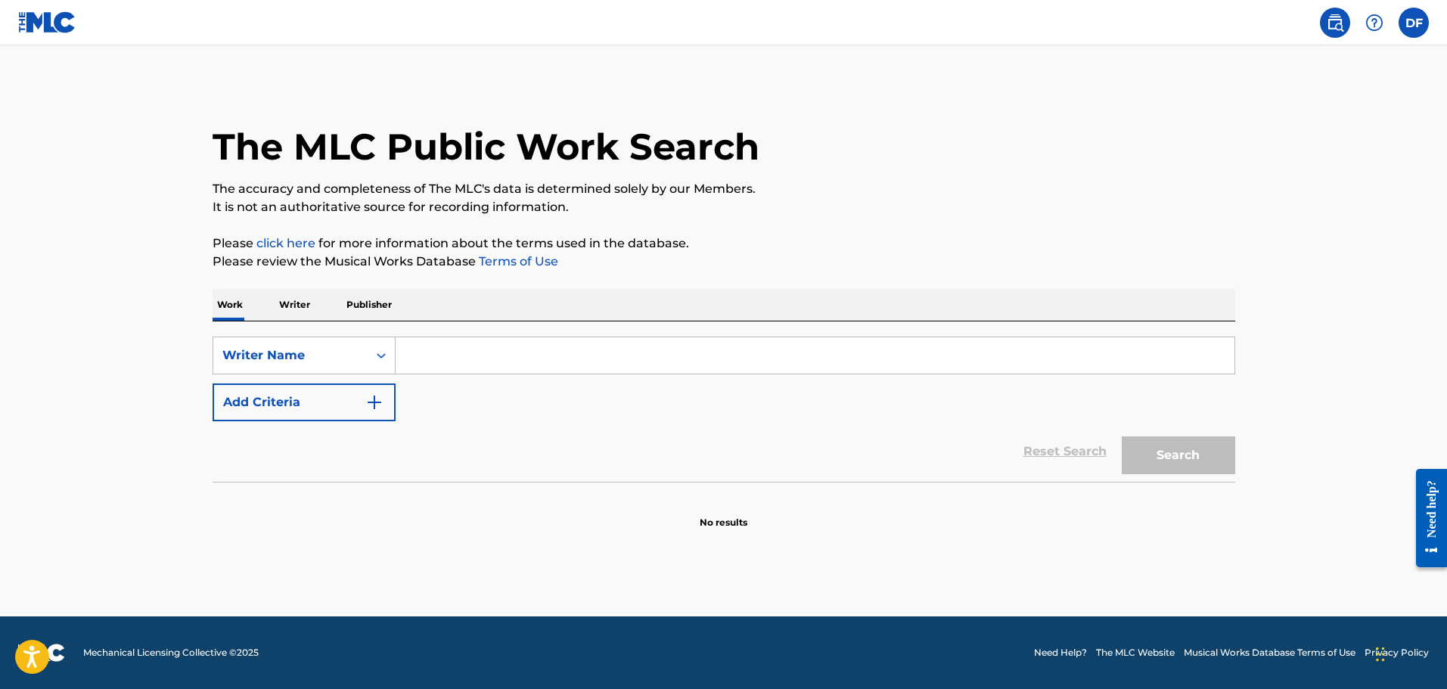
click at [502, 356] on input "Search Form" at bounding box center [815, 355] width 839 height 36
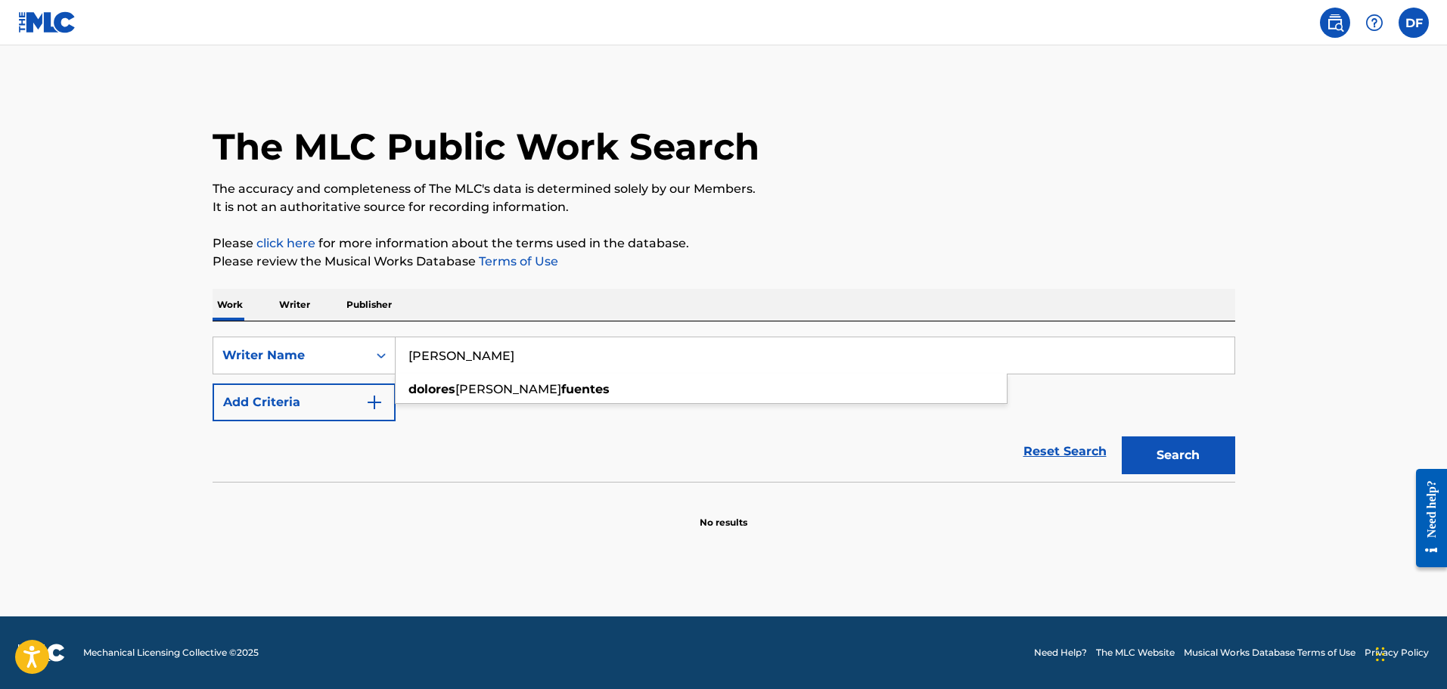
type input "[PERSON_NAME]"
click at [1122, 436] on button "Search" at bounding box center [1178, 455] width 113 height 38
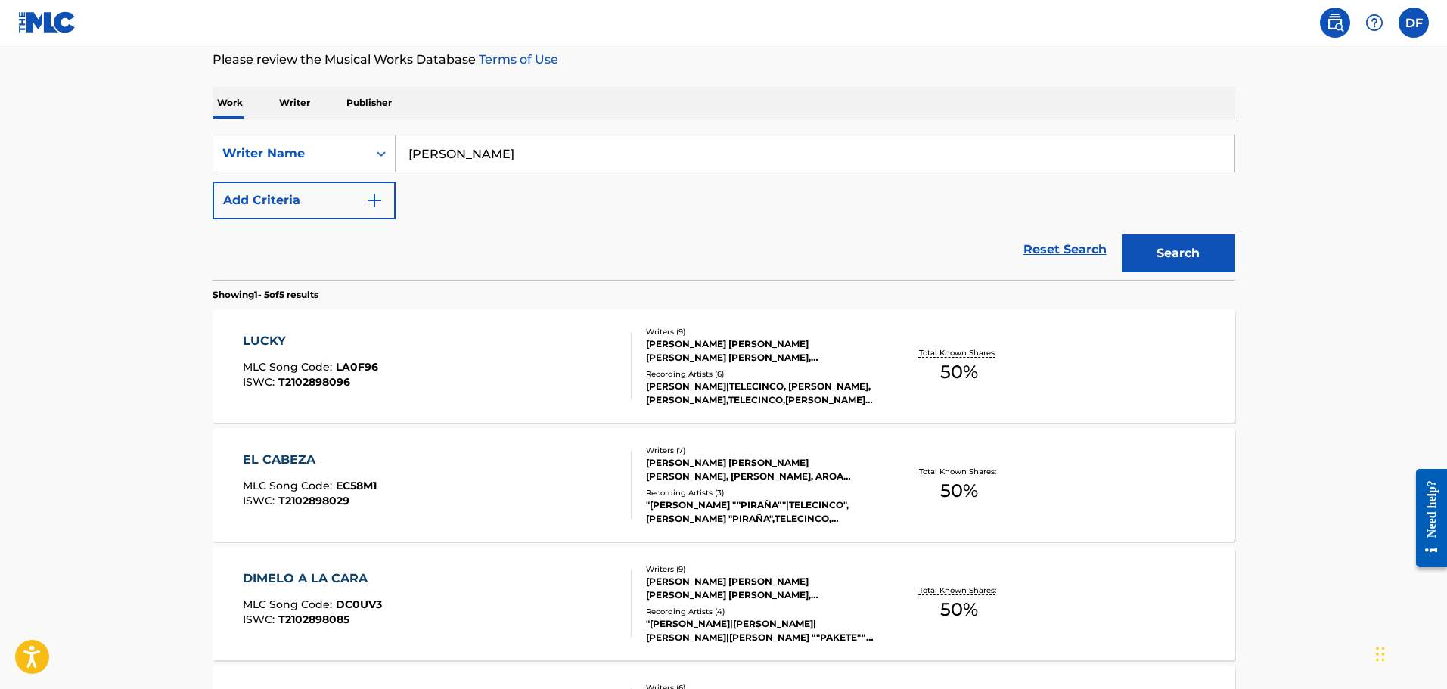
scroll to position [151, 0]
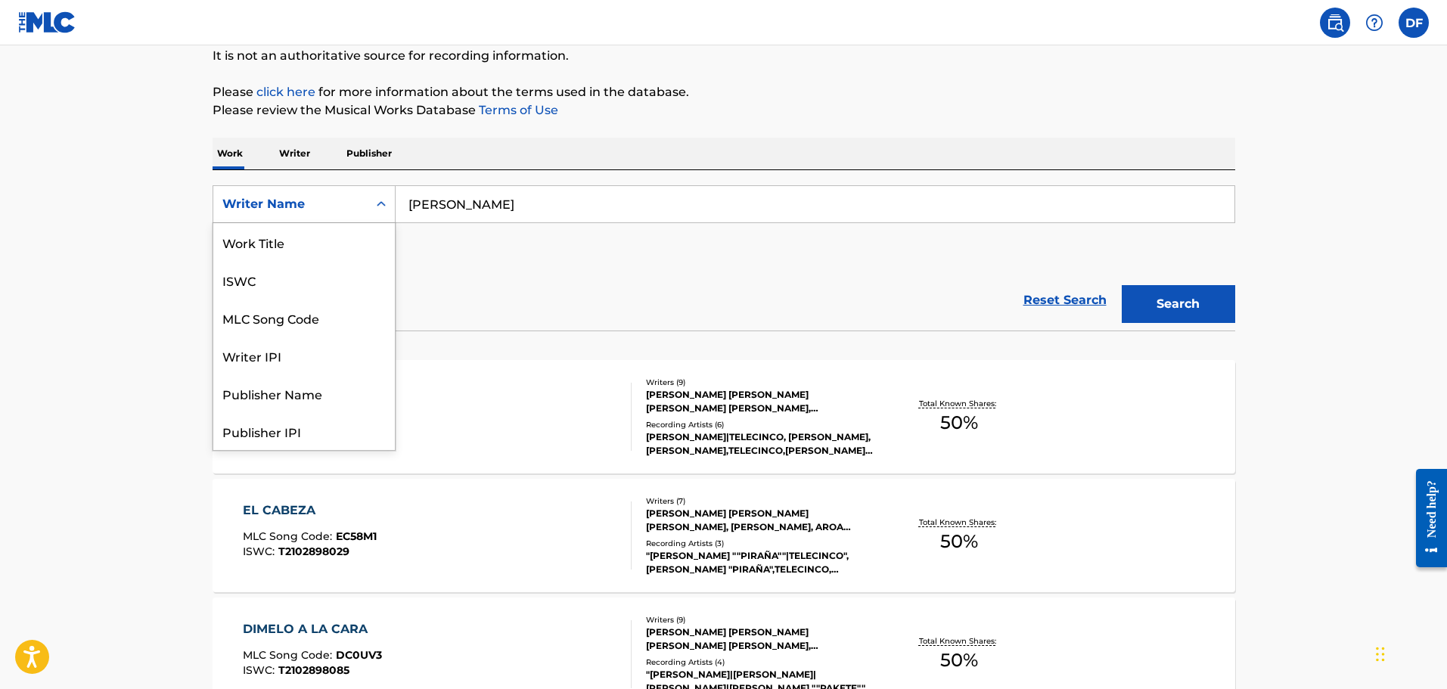
click at [371, 206] on div "Search Form" at bounding box center [381, 204] width 27 height 27
click at [299, 245] on div "Work Title" at bounding box center [304, 242] width 182 height 38
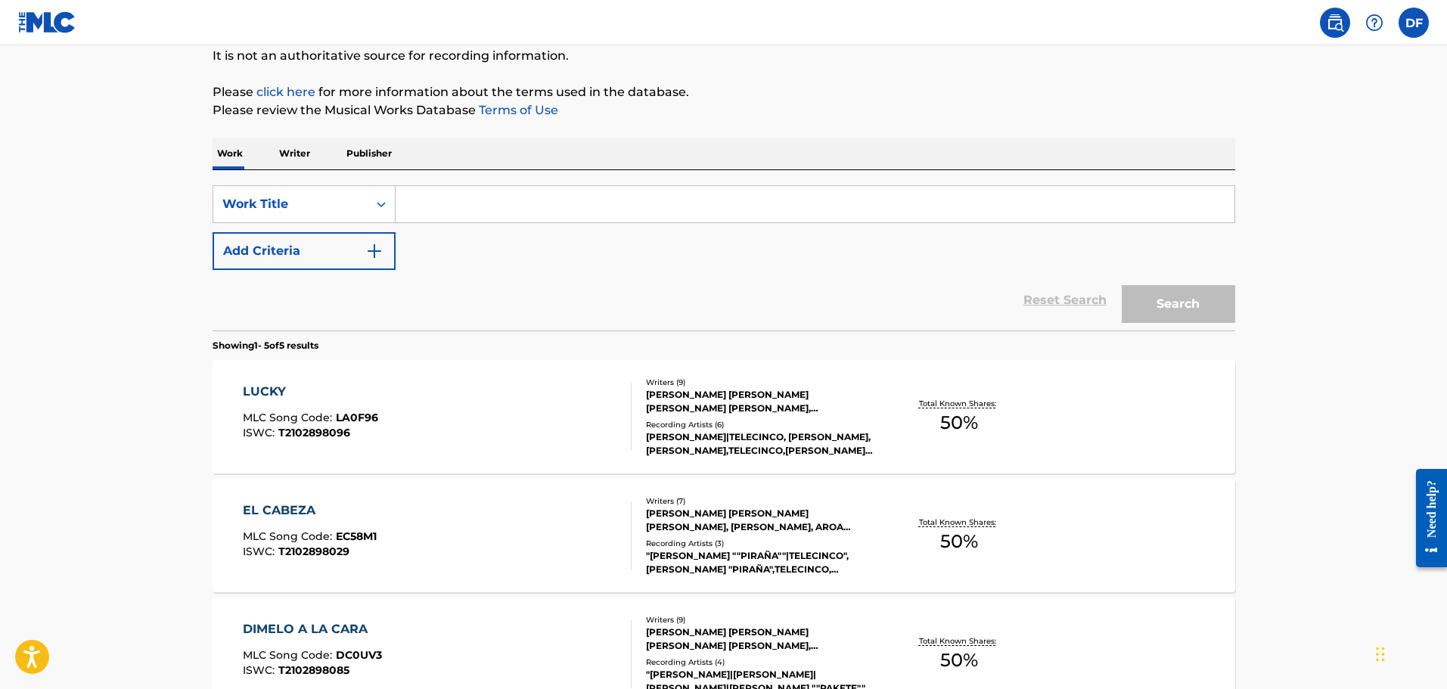
click at [542, 198] on input "Search Form" at bounding box center [815, 204] width 839 height 36
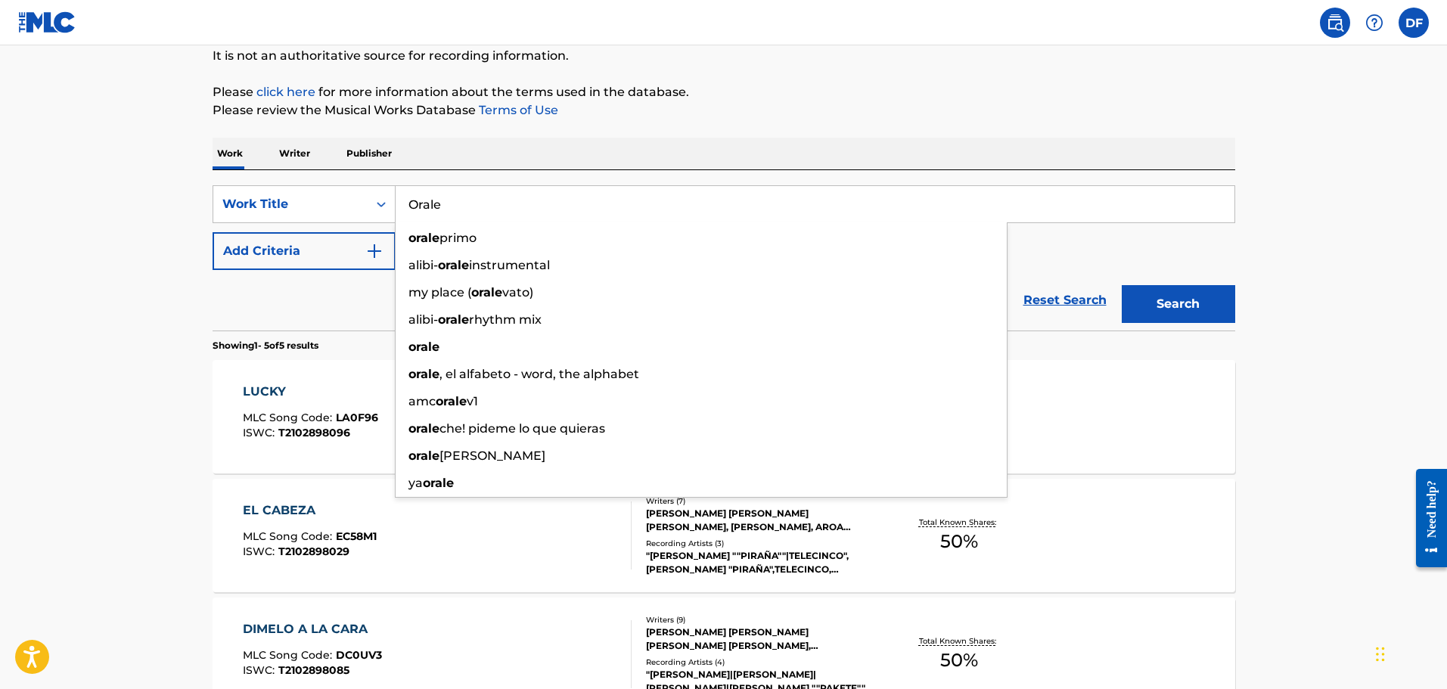
type input "Orale"
click at [1122, 285] on button "Search" at bounding box center [1178, 304] width 113 height 38
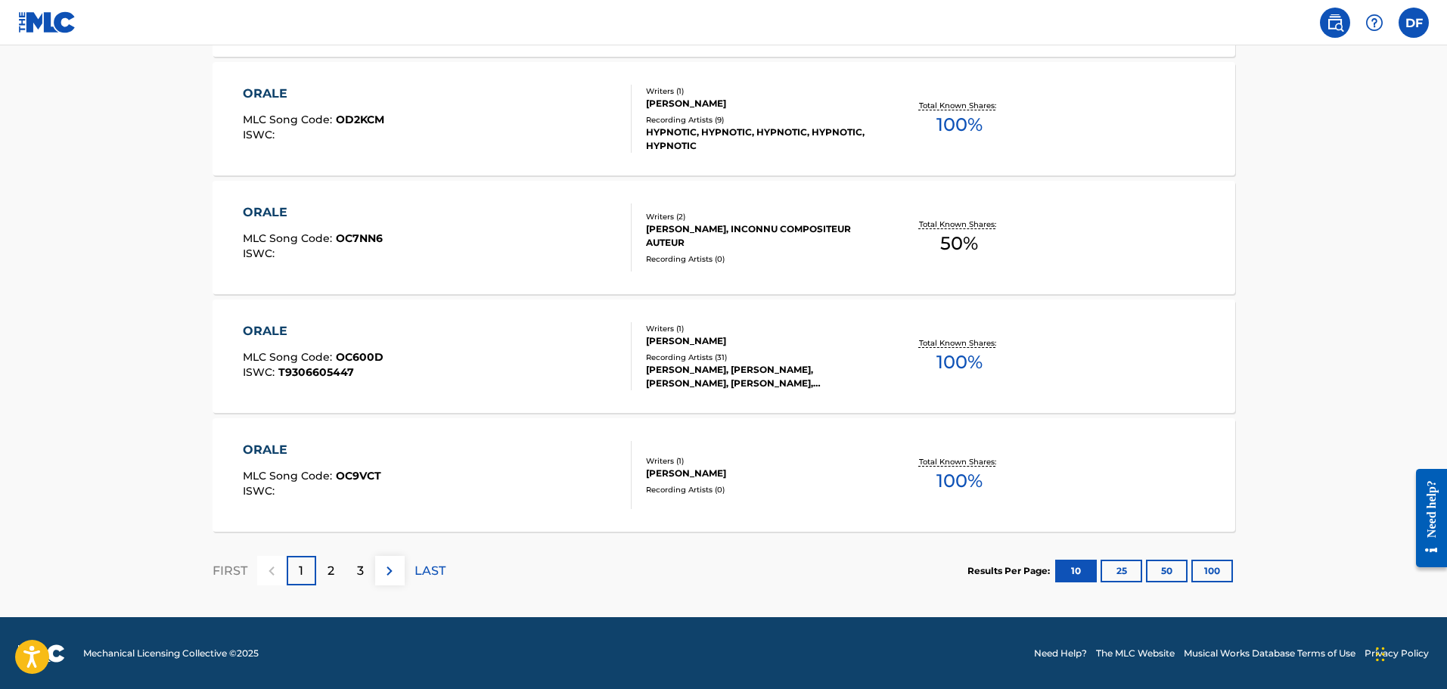
scroll to position [1163, 0]
click at [333, 578] on p "2" at bounding box center [331, 570] width 7 height 18
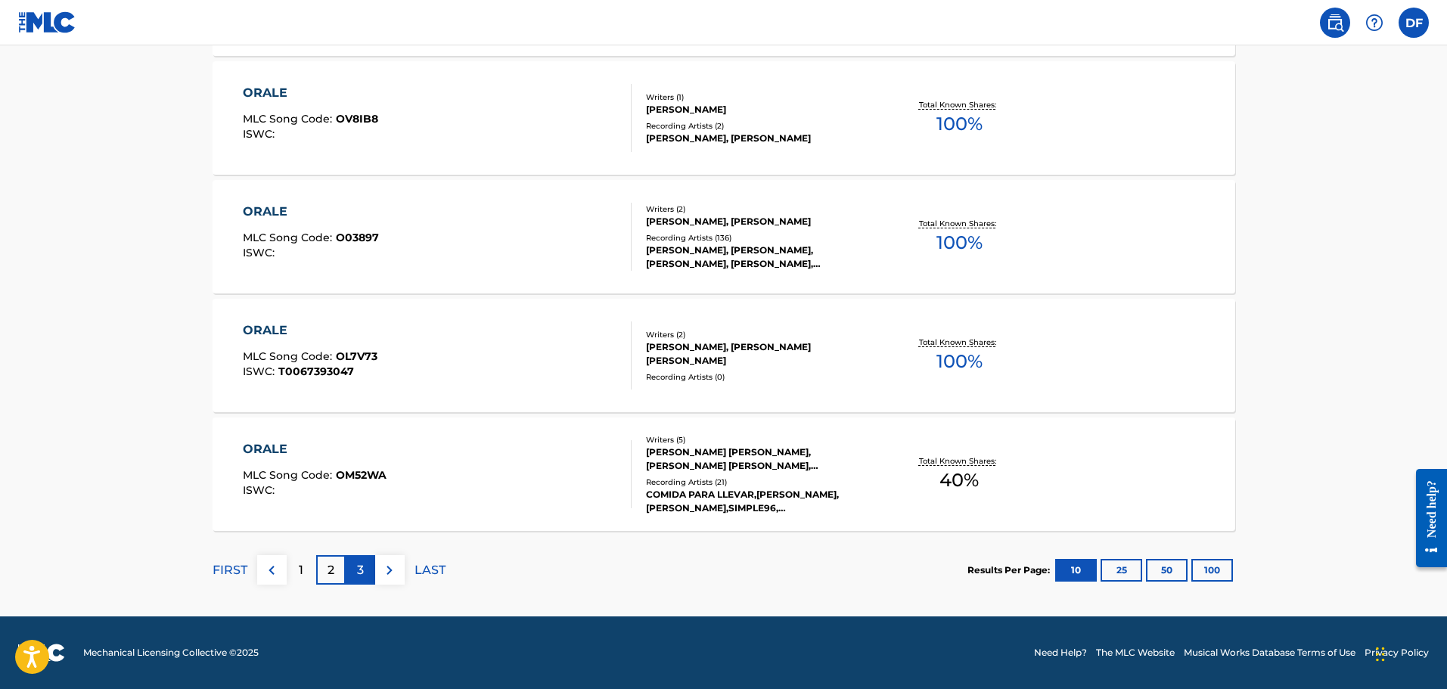
click at [353, 571] on div "3" at bounding box center [361, 570] width 30 height 30
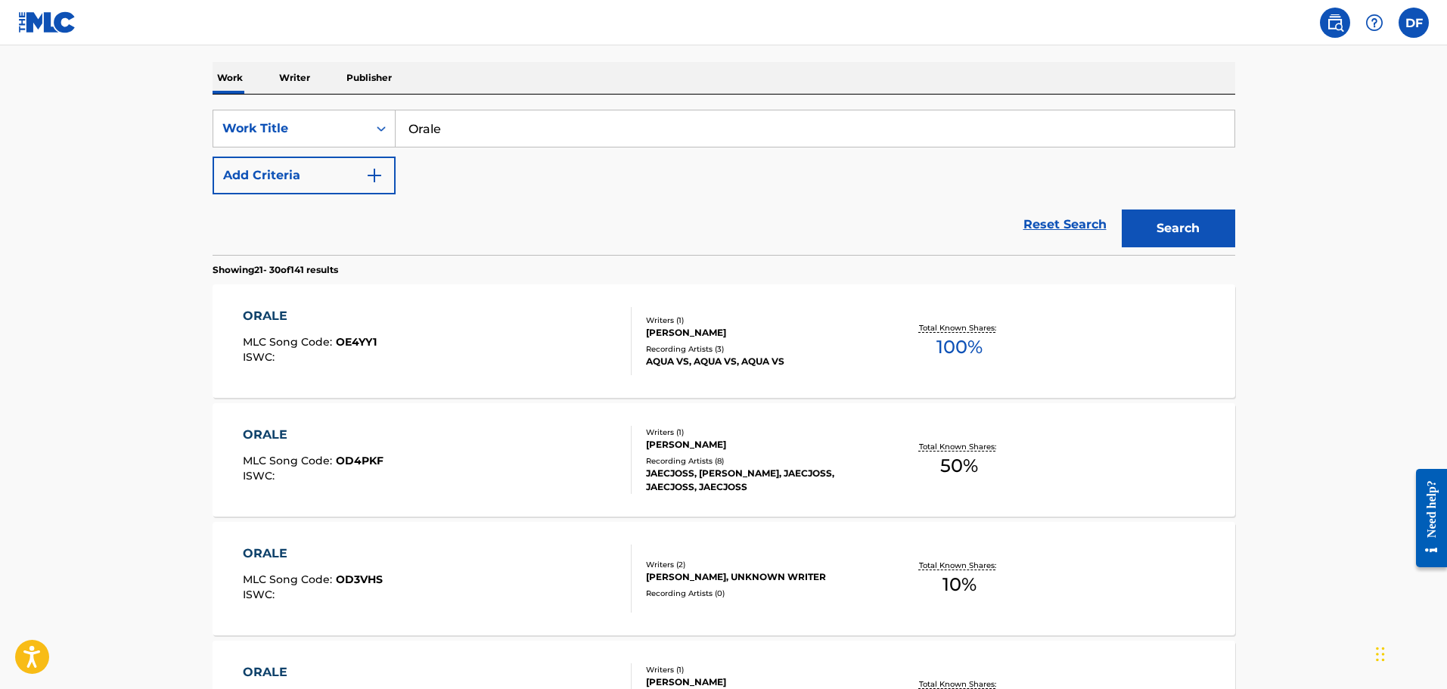
scroll to position [0, 0]
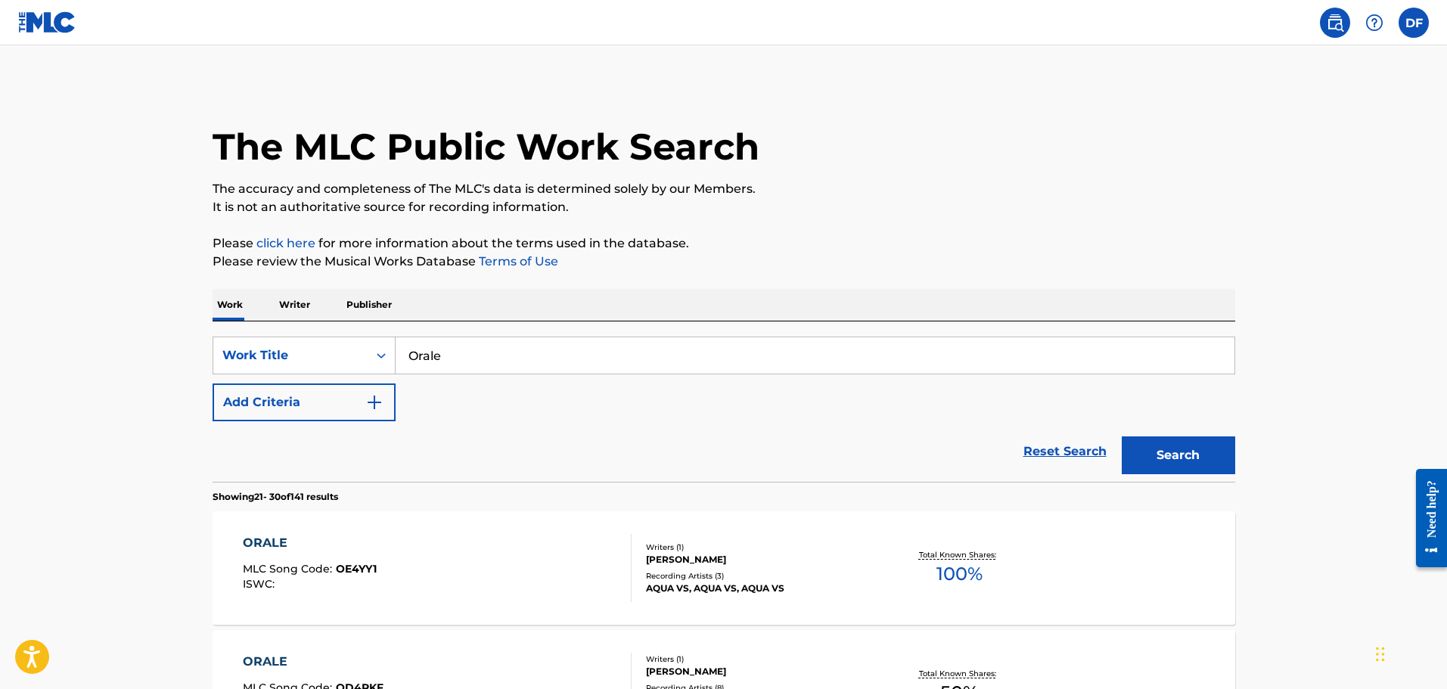
click at [262, 246] on link "click here" at bounding box center [285, 243] width 59 height 14
click at [366, 360] on div "Work Title" at bounding box center [290, 355] width 154 height 29
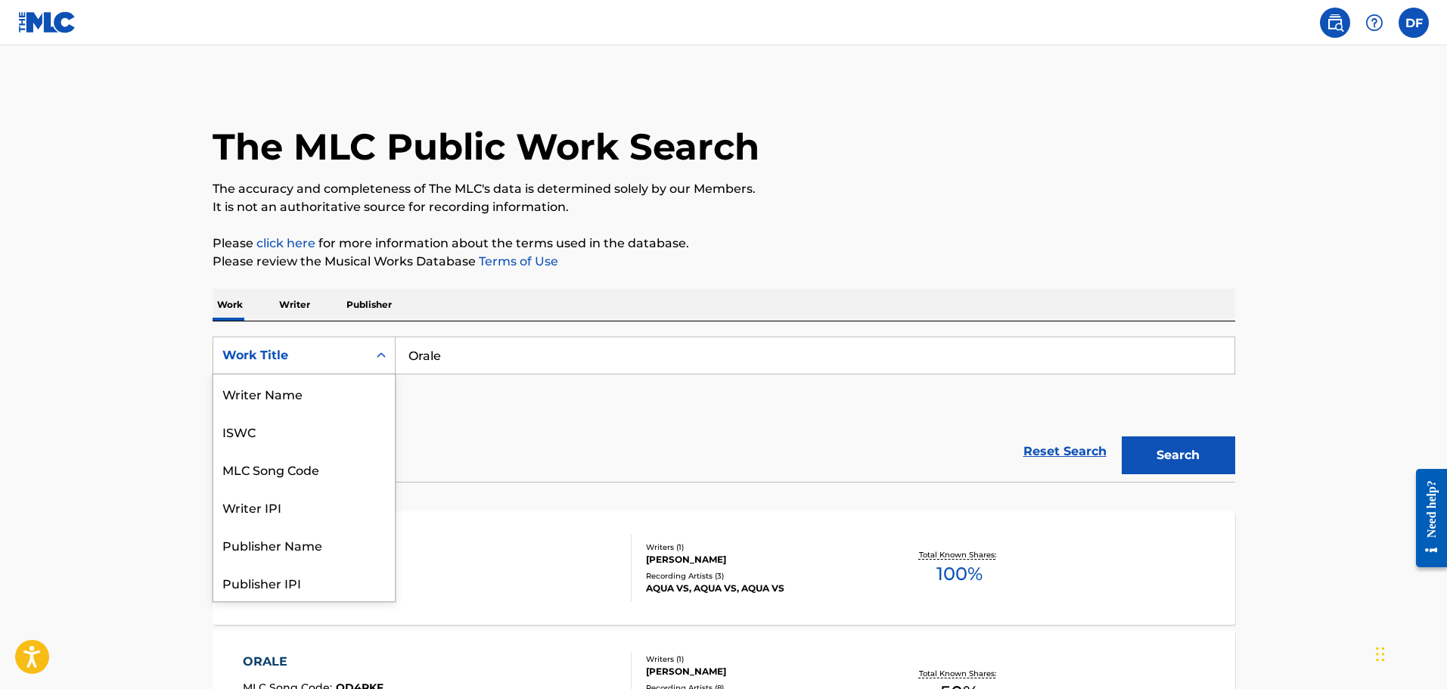
scroll to position [76, 0]
click at [309, 478] on div "Publisher Name" at bounding box center [304, 469] width 182 height 38
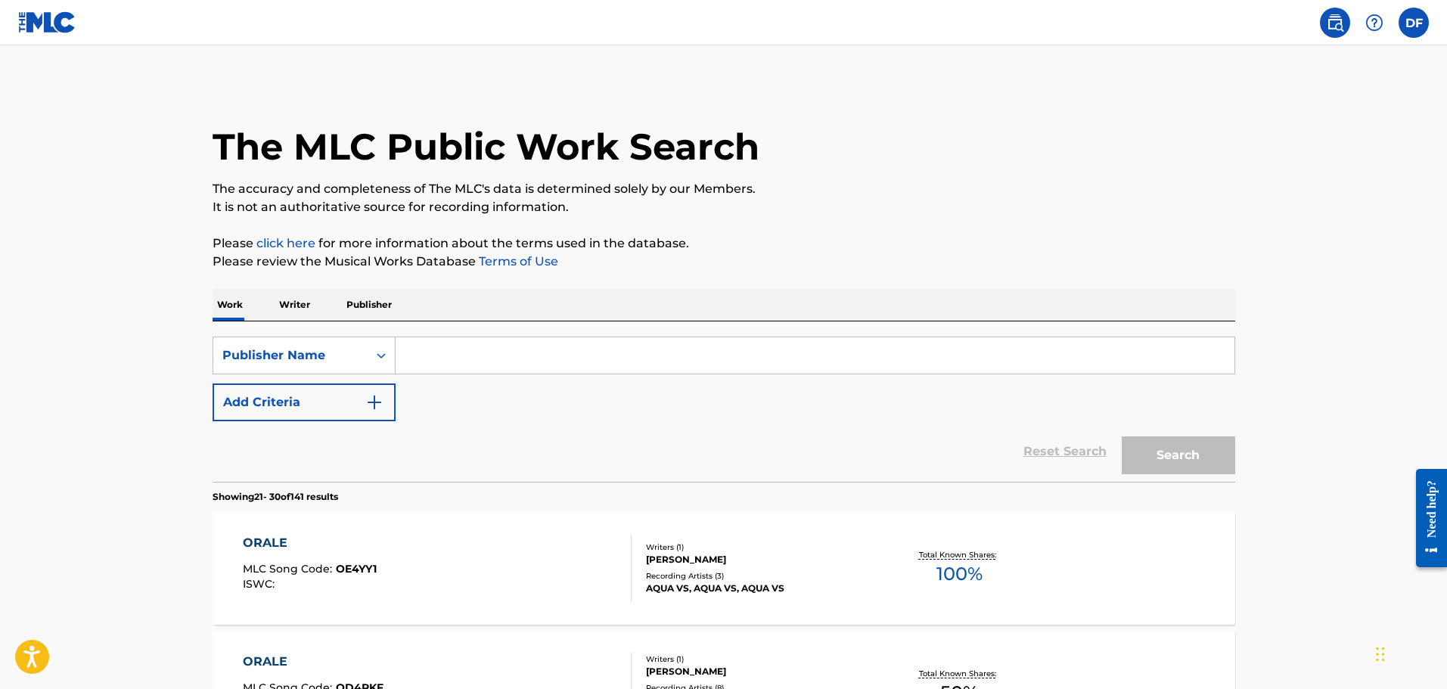
click at [436, 360] on input "Search Form" at bounding box center [815, 355] width 839 height 36
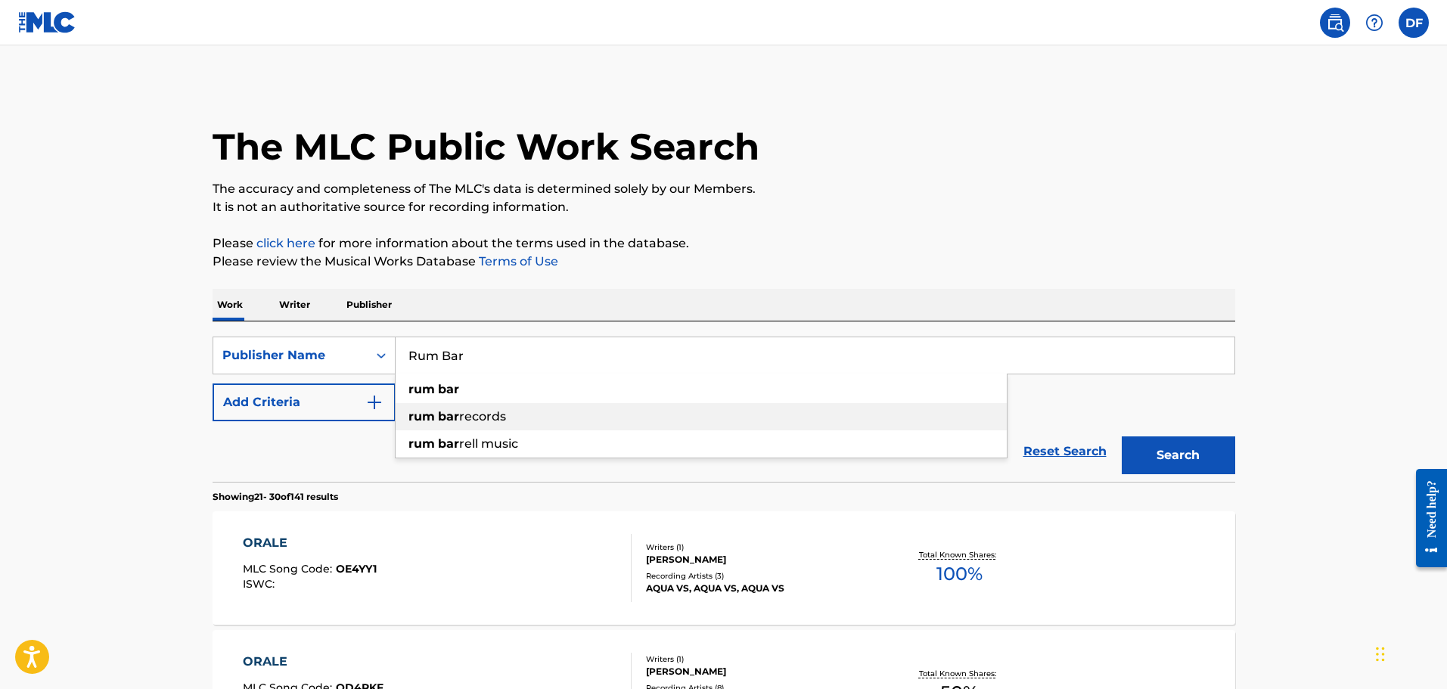
click at [486, 415] on span "records" at bounding box center [482, 416] width 47 height 14
type input "rum bar records"
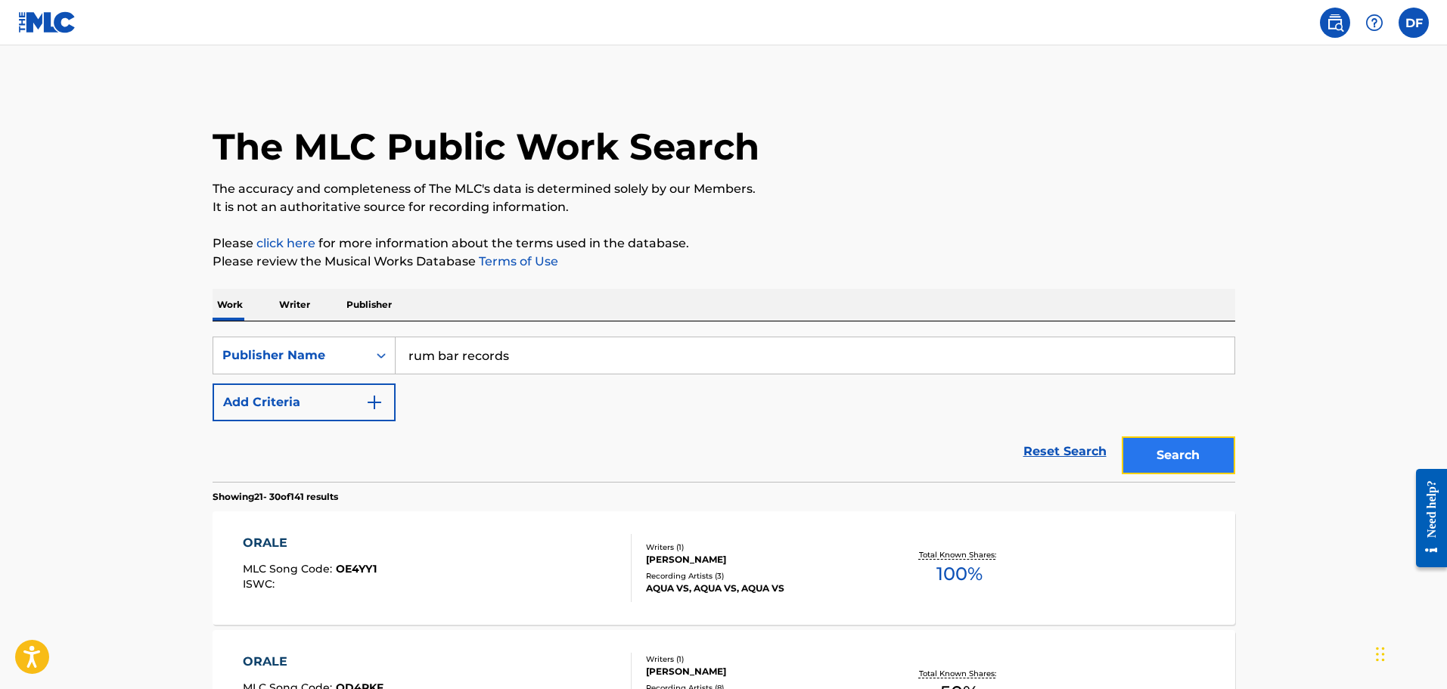
click at [1180, 461] on button "Search" at bounding box center [1178, 455] width 113 height 38
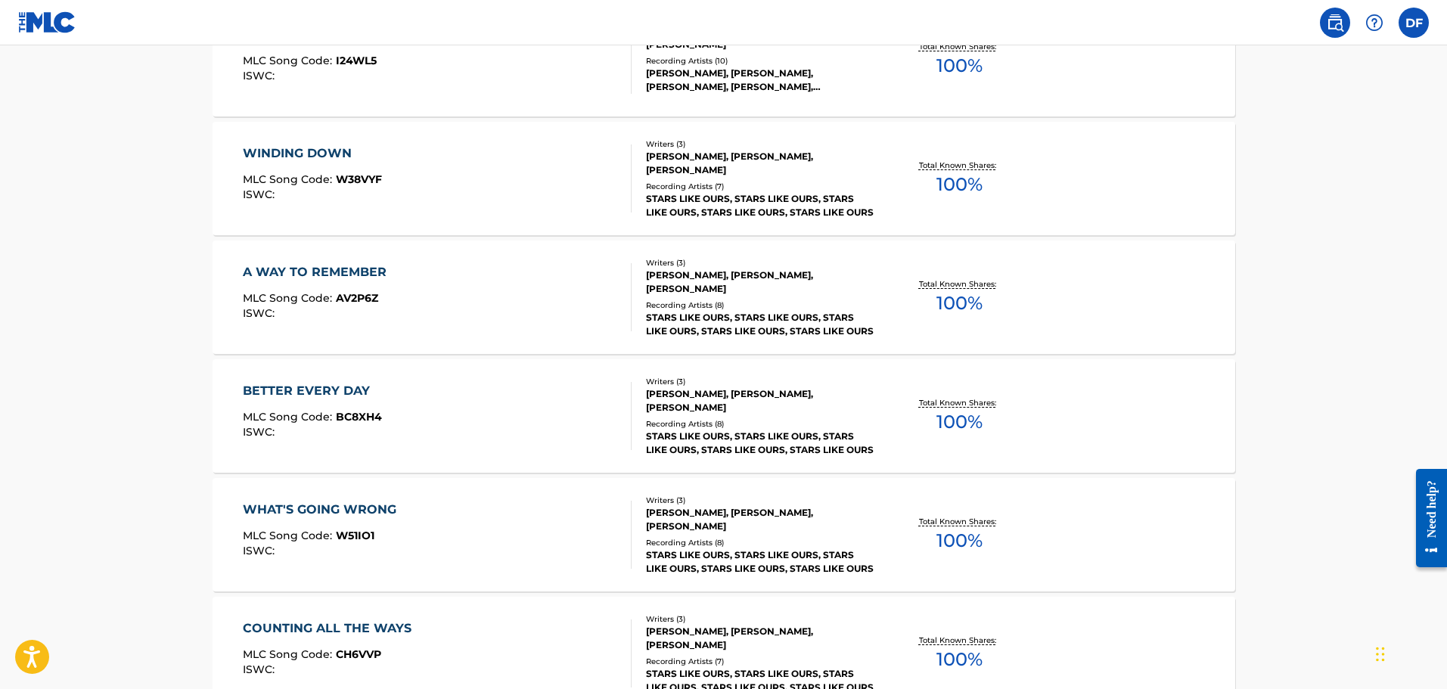
scroll to position [1163, 0]
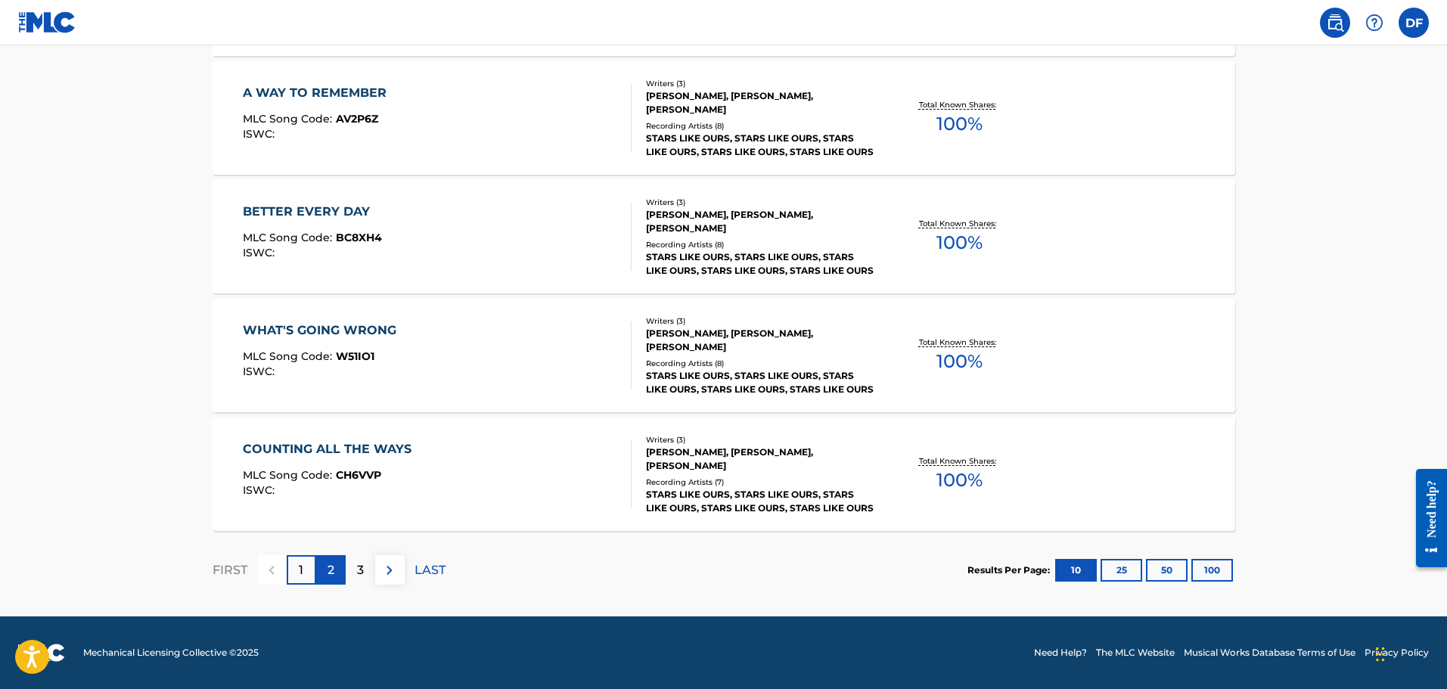
click at [324, 571] on div "2" at bounding box center [331, 570] width 30 height 30
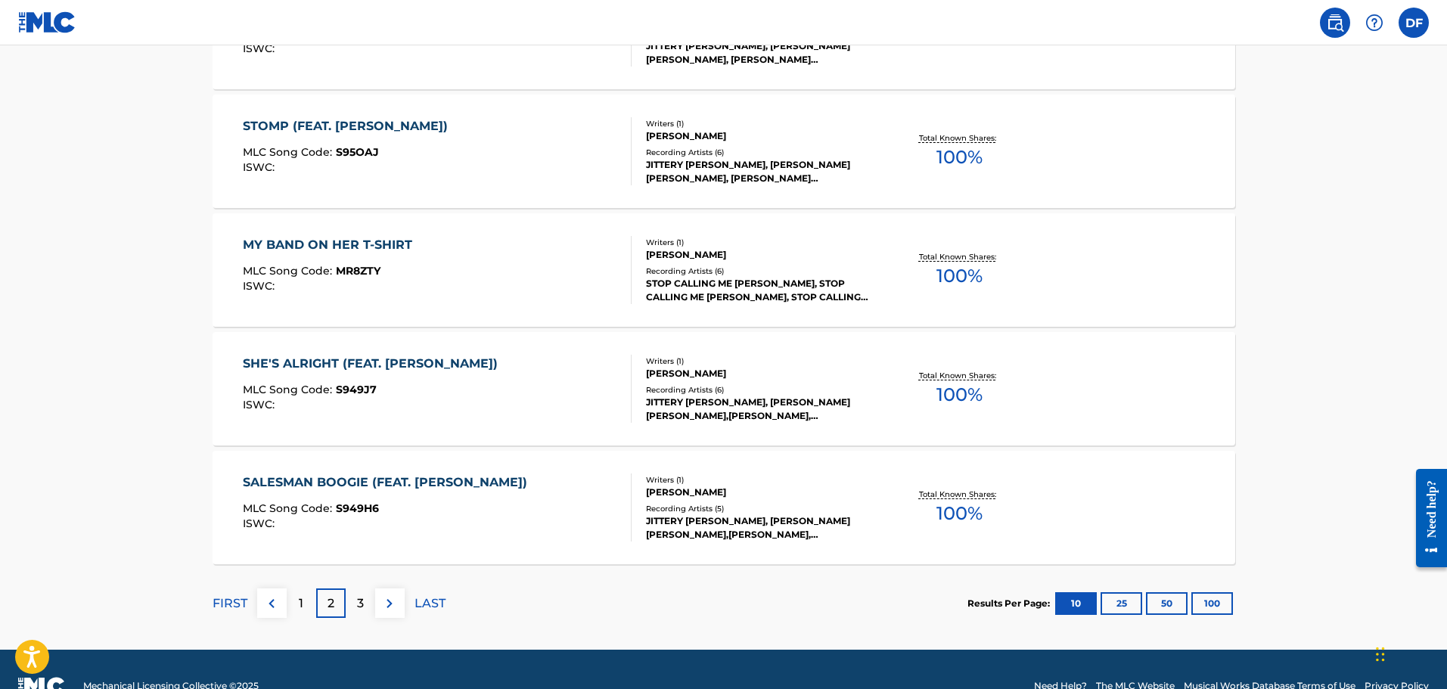
scroll to position [1135, 0]
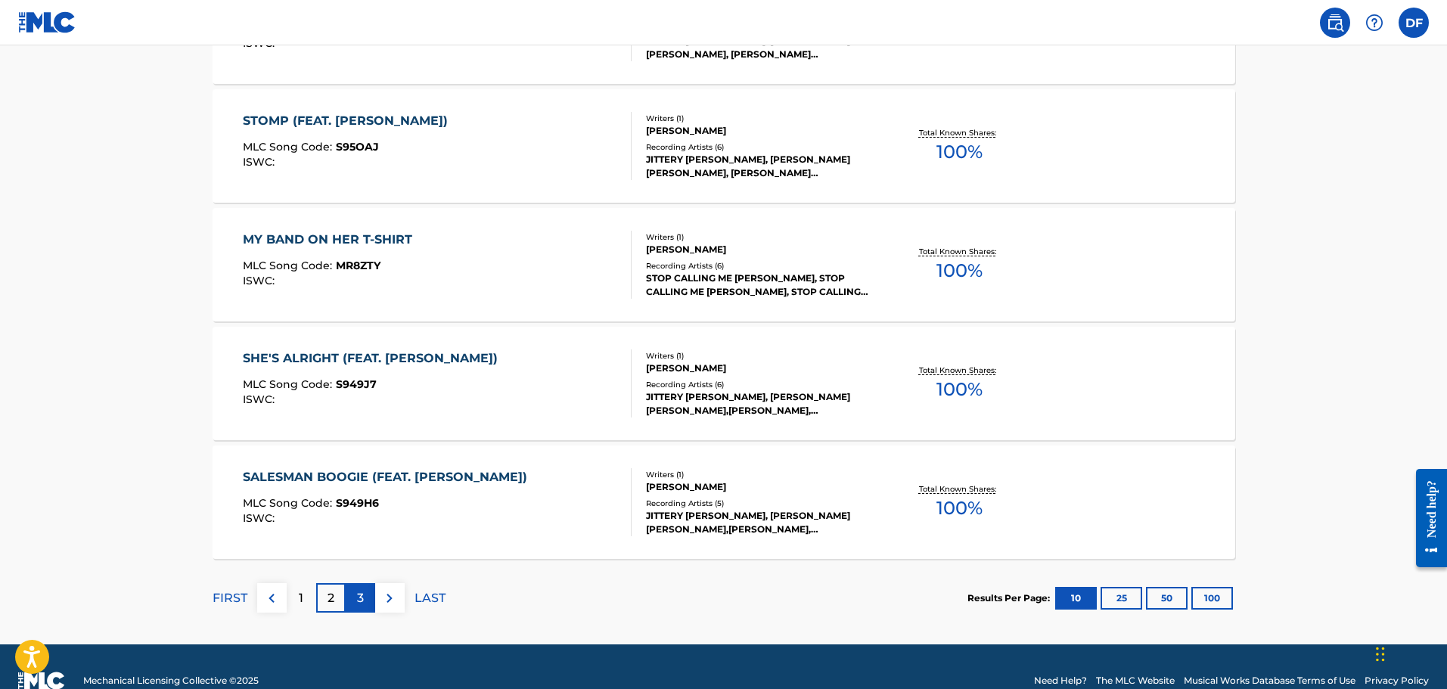
click at [353, 598] on div "3" at bounding box center [361, 598] width 30 height 30
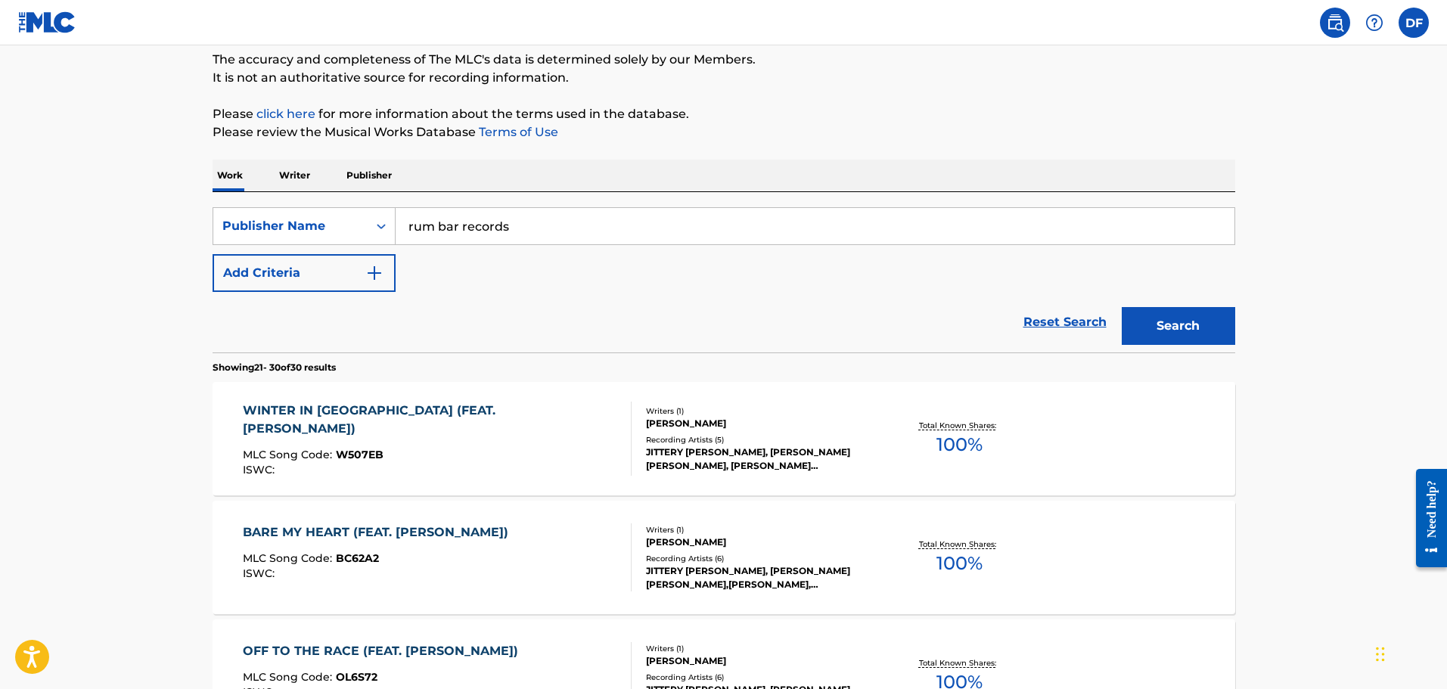
scroll to position [0, 0]
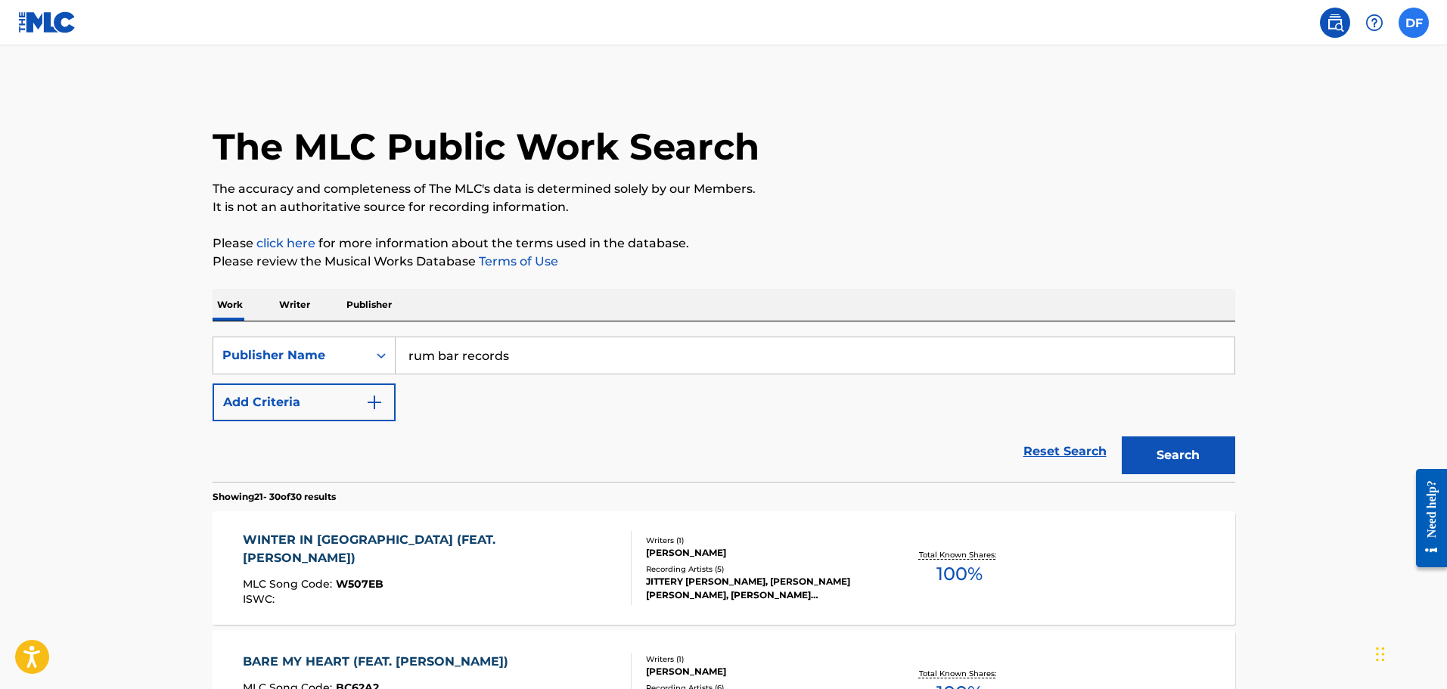
click at [1406, 27] on label at bounding box center [1414, 23] width 30 height 30
click at [1414, 23] on input "DF [PERSON_NAME] [EMAIL_ADDRESS][DOMAIN_NAME] Notification Preferences Profile …" at bounding box center [1414, 23] width 0 height 0
click at [1271, 190] on link "Profile" at bounding box center [1265, 189] width 30 height 14
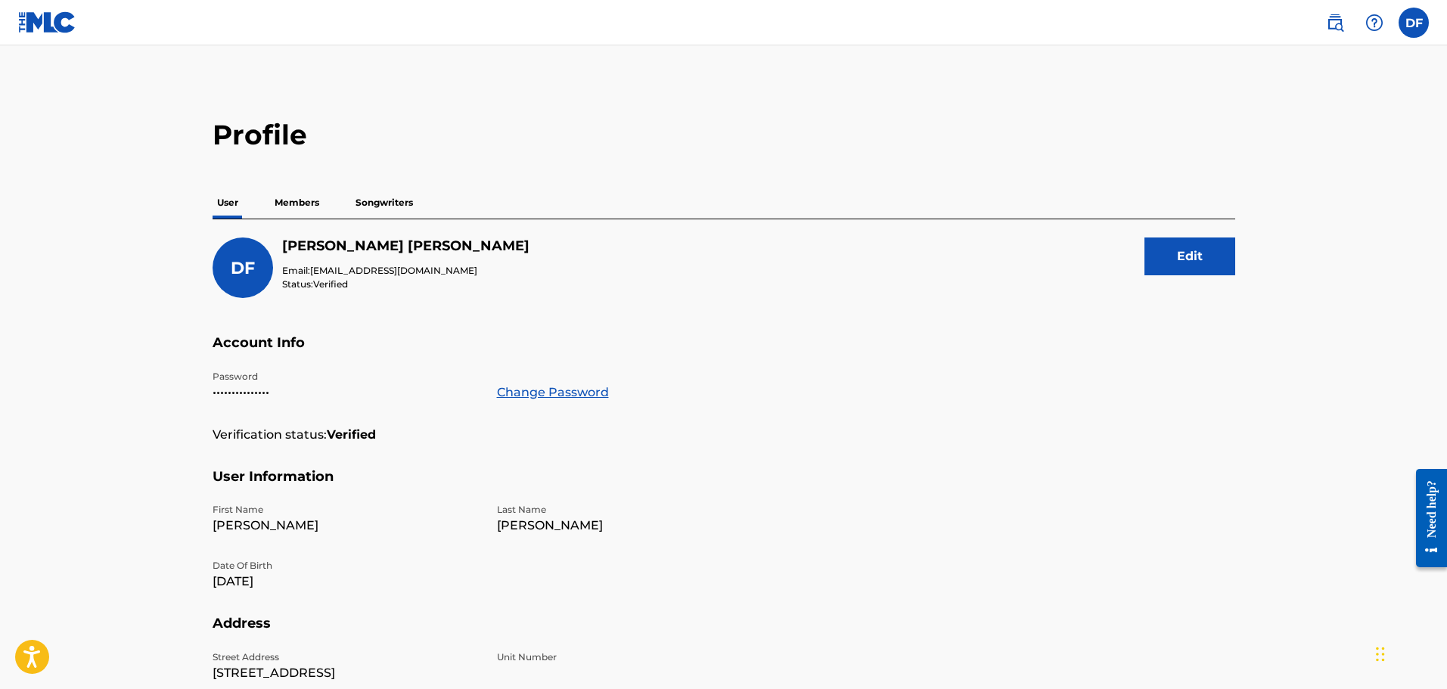
click at [373, 203] on p "Songwriters" at bounding box center [384, 203] width 67 height 32
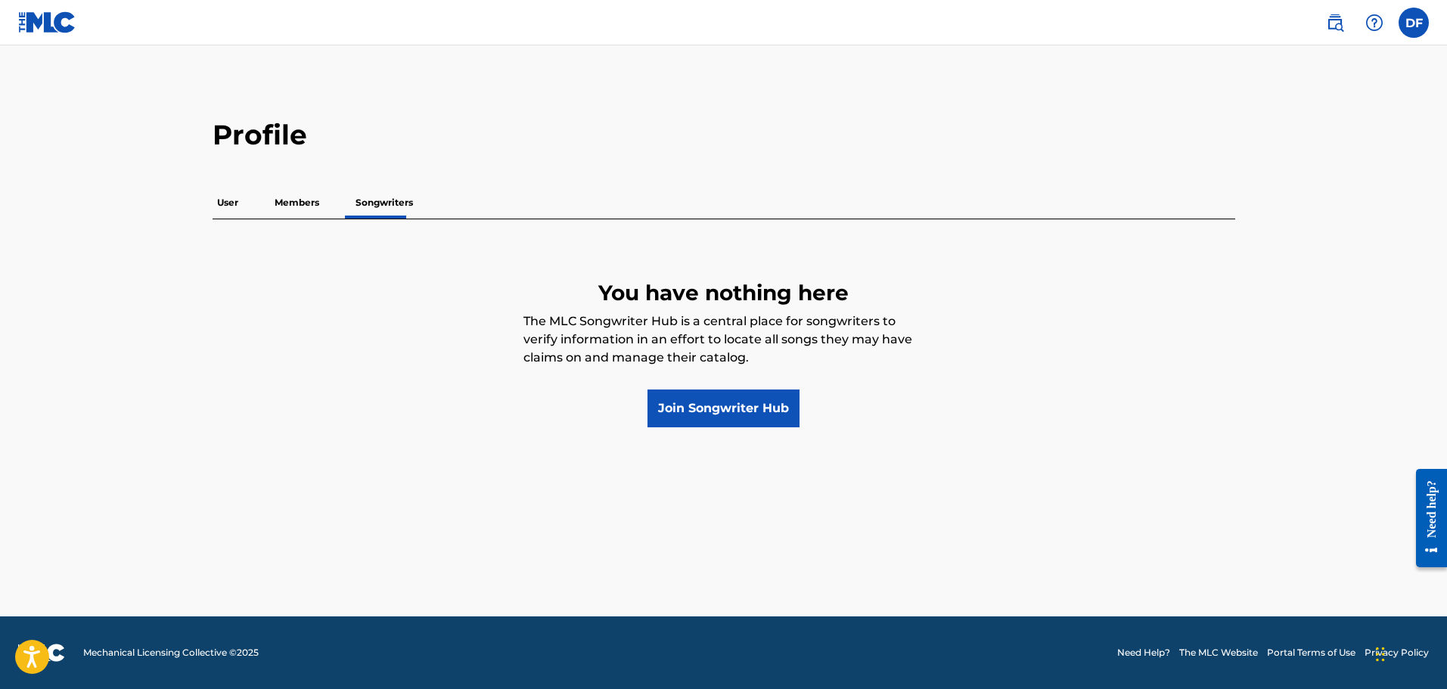
click at [283, 206] on p "Members" at bounding box center [297, 203] width 54 height 32
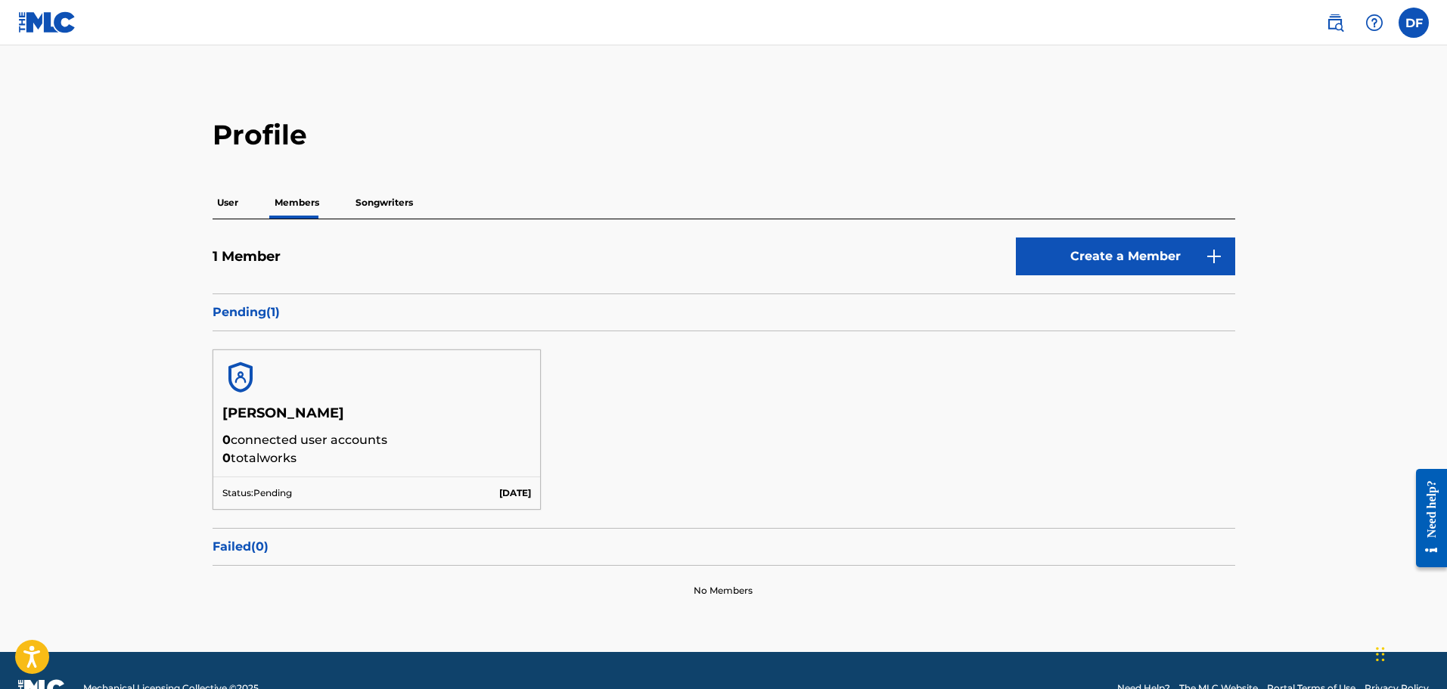
click at [360, 470] on div "[PERSON_NAME] 0 connected user accounts 0 total works" at bounding box center [377, 441] width 328 height 72
click at [334, 508] on div "Status: Pending [DATE]" at bounding box center [377, 493] width 328 height 33
